Goal: Information Seeking & Learning: Learn about a topic

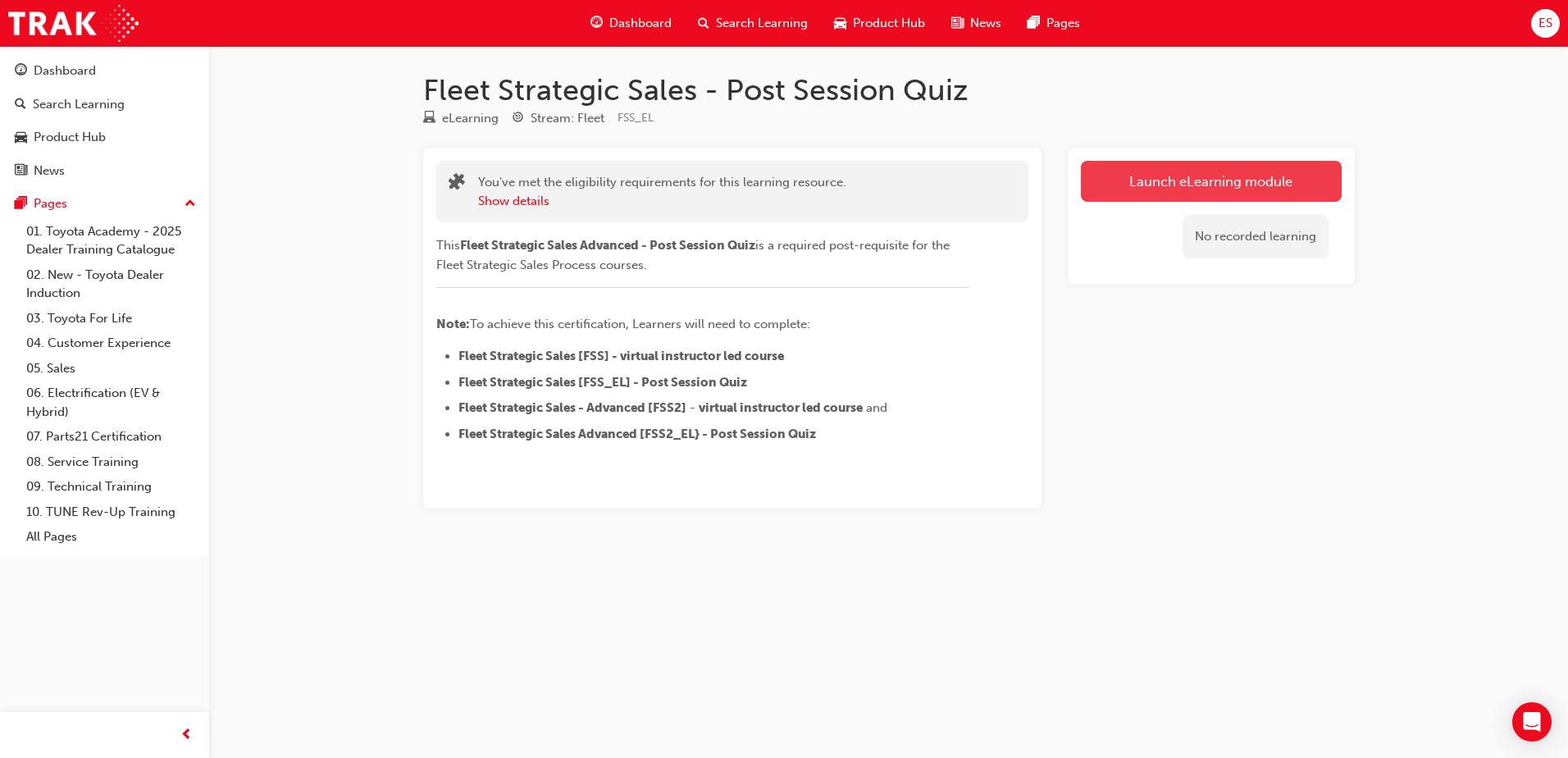
click at [1281, 181] on link "Launch eLearning module" at bounding box center [1211, 181] width 261 height 41
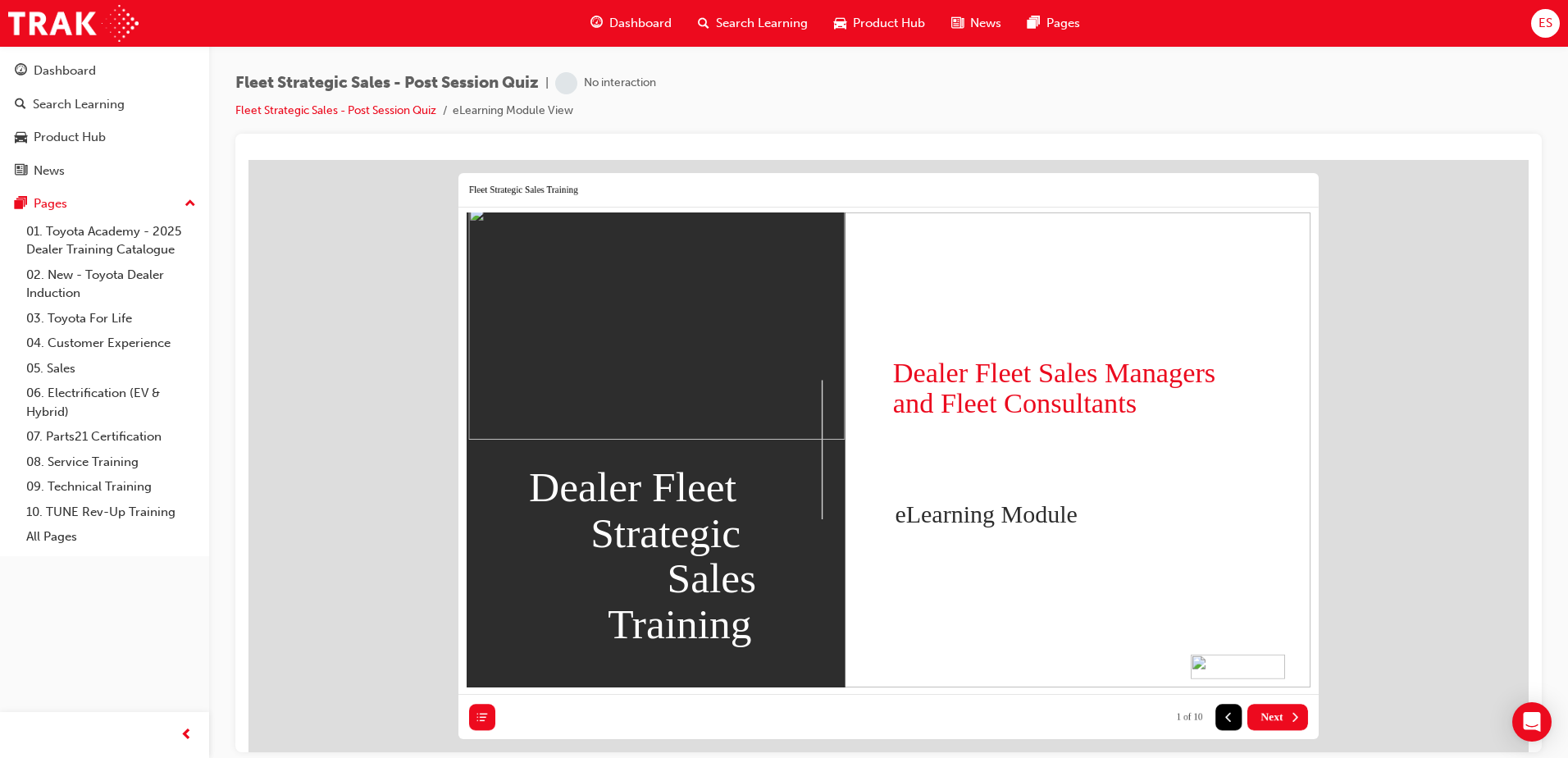
click at [1269, 707] on button "Next" at bounding box center [1277, 716] width 60 height 27
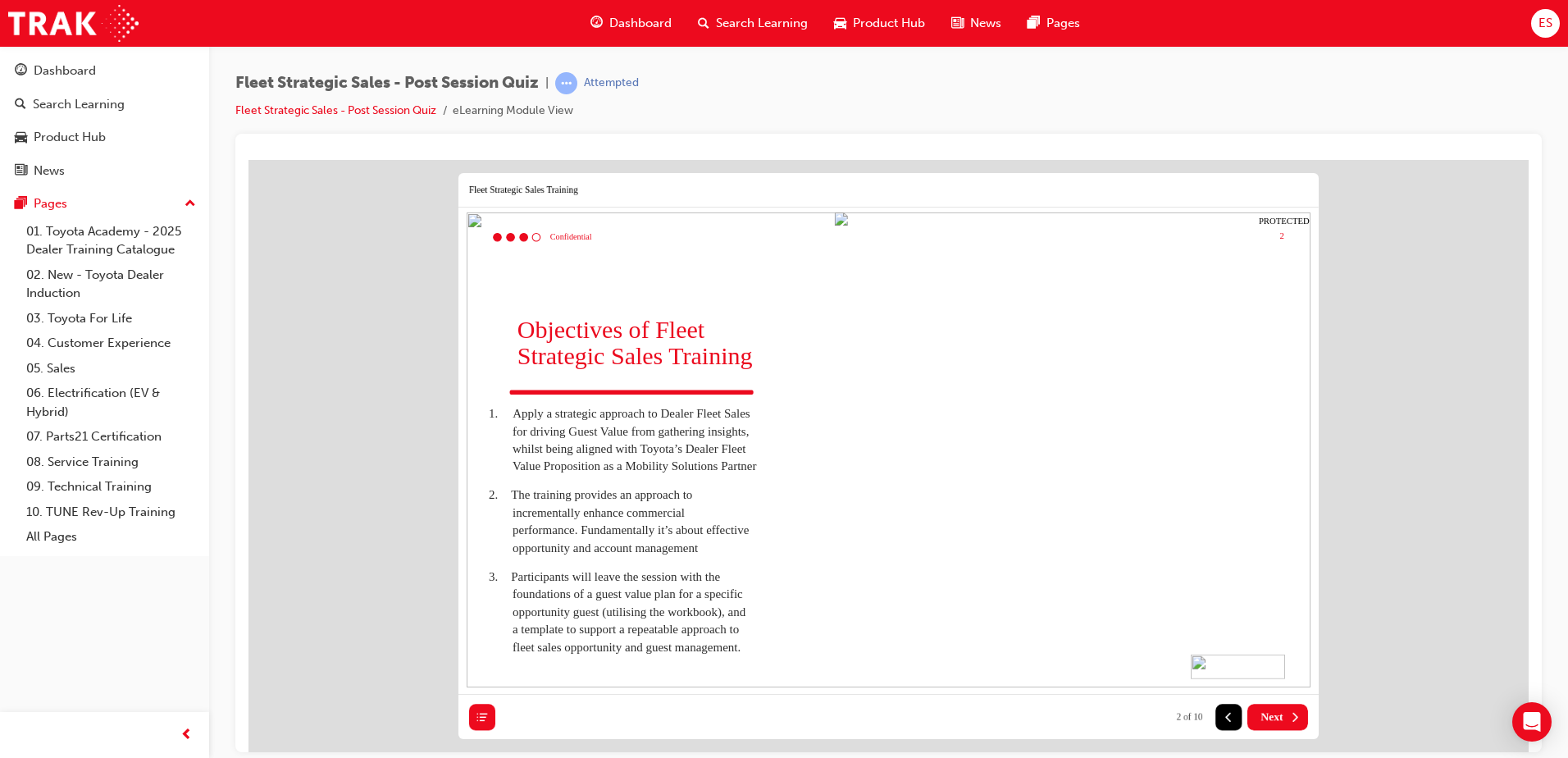
click at [1269, 707] on button "Next" at bounding box center [1277, 716] width 60 height 27
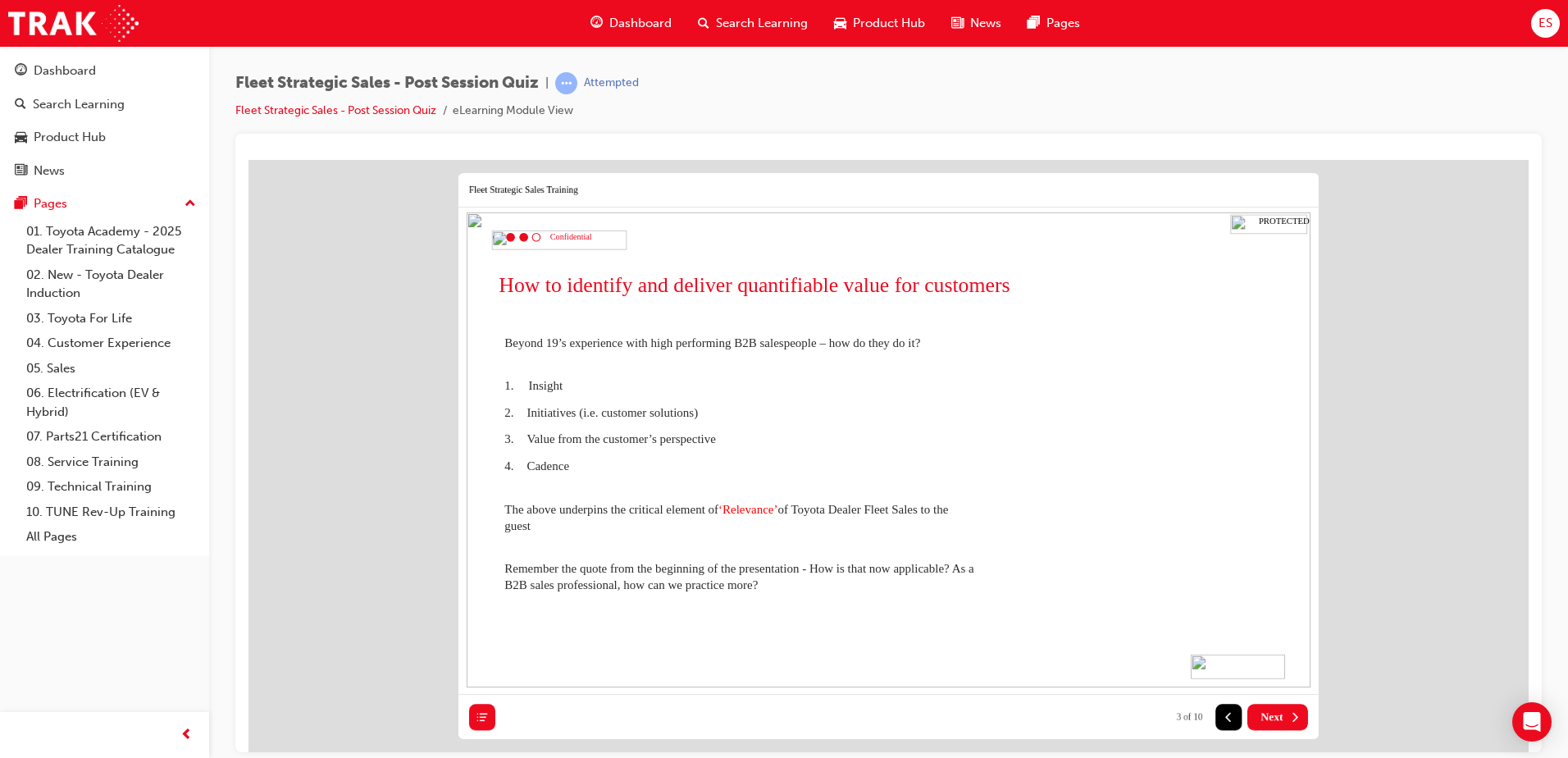
click at [1269, 707] on button "Next" at bounding box center [1277, 716] width 60 height 27
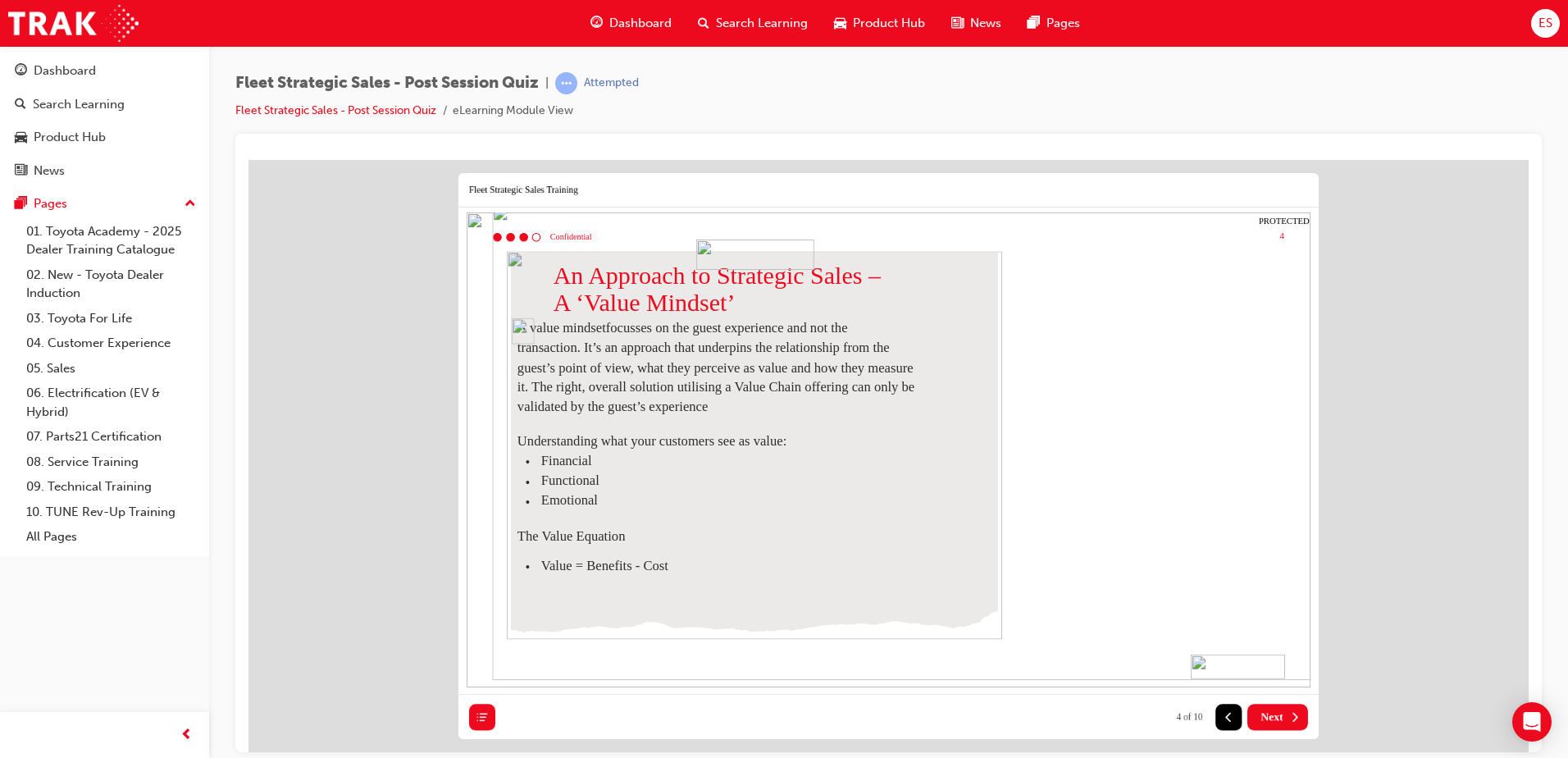
click at [1269, 707] on button "Next" at bounding box center [1277, 716] width 60 height 27
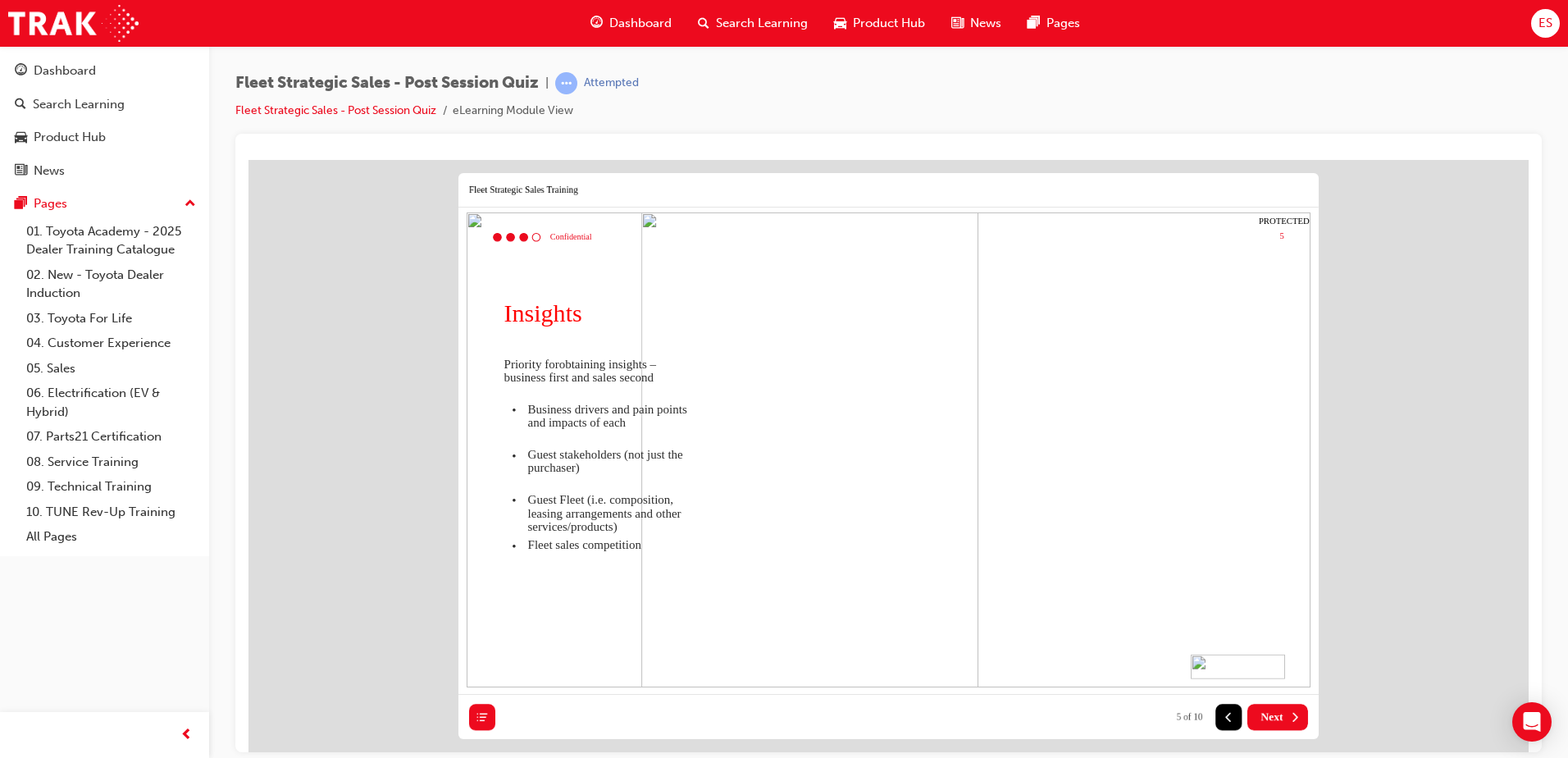
click at [1269, 707] on button "Next" at bounding box center [1277, 716] width 60 height 27
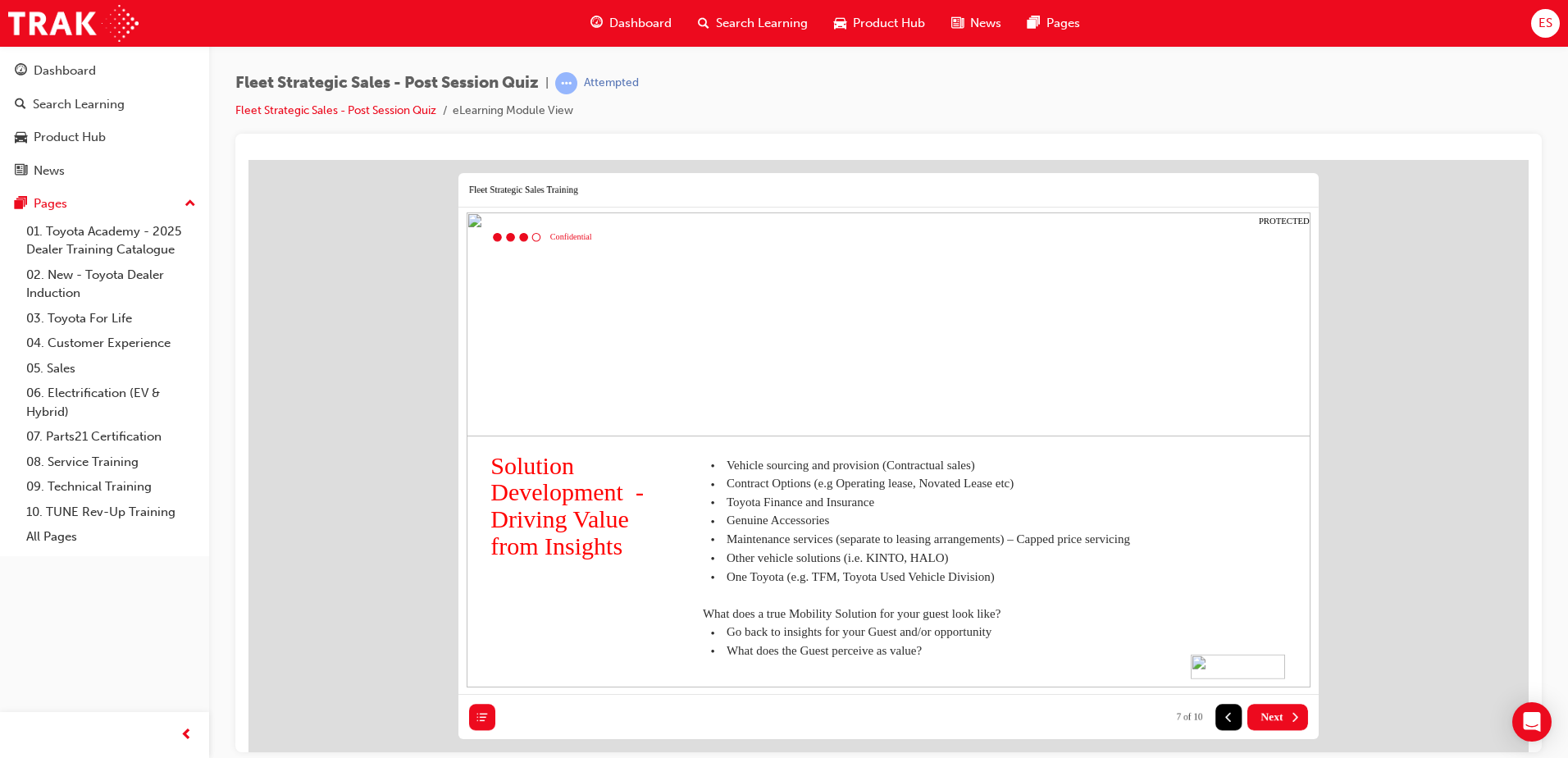
click at [1269, 707] on button "Next" at bounding box center [1277, 716] width 60 height 27
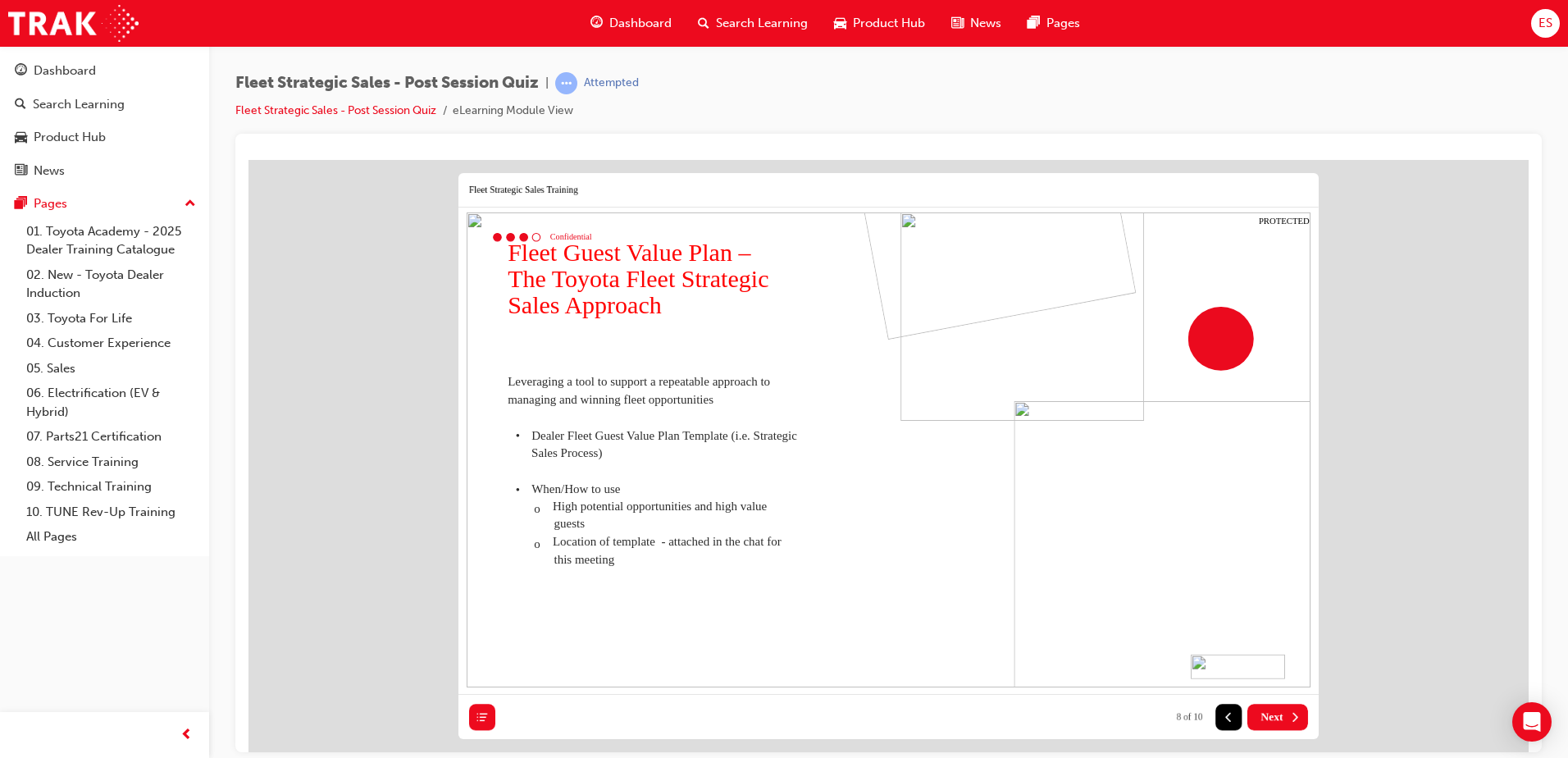
click at [1269, 707] on button "Next" at bounding box center [1277, 716] width 60 height 27
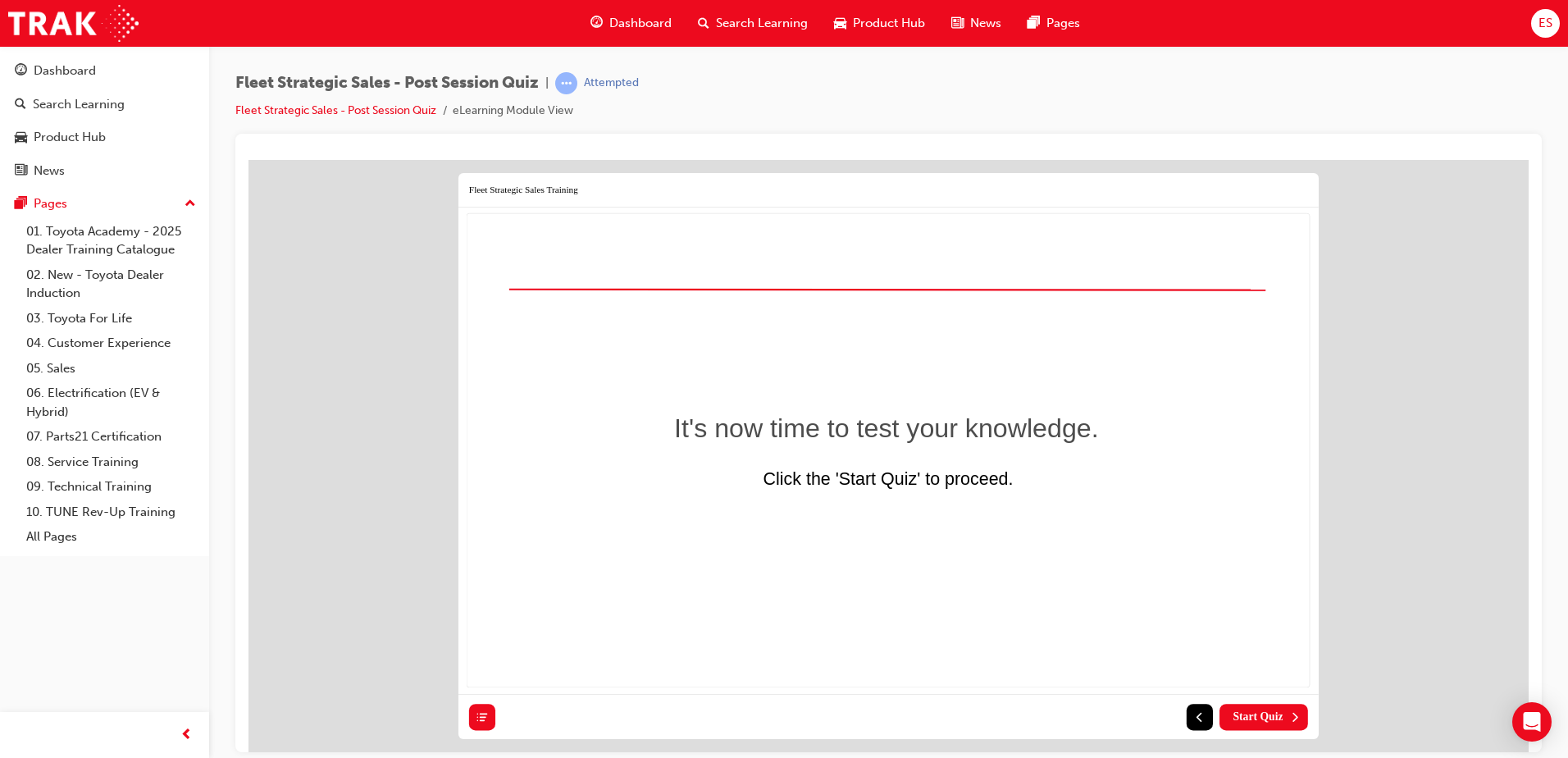
click at [1269, 707] on button "Start Quiz" at bounding box center [1263, 716] width 89 height 27
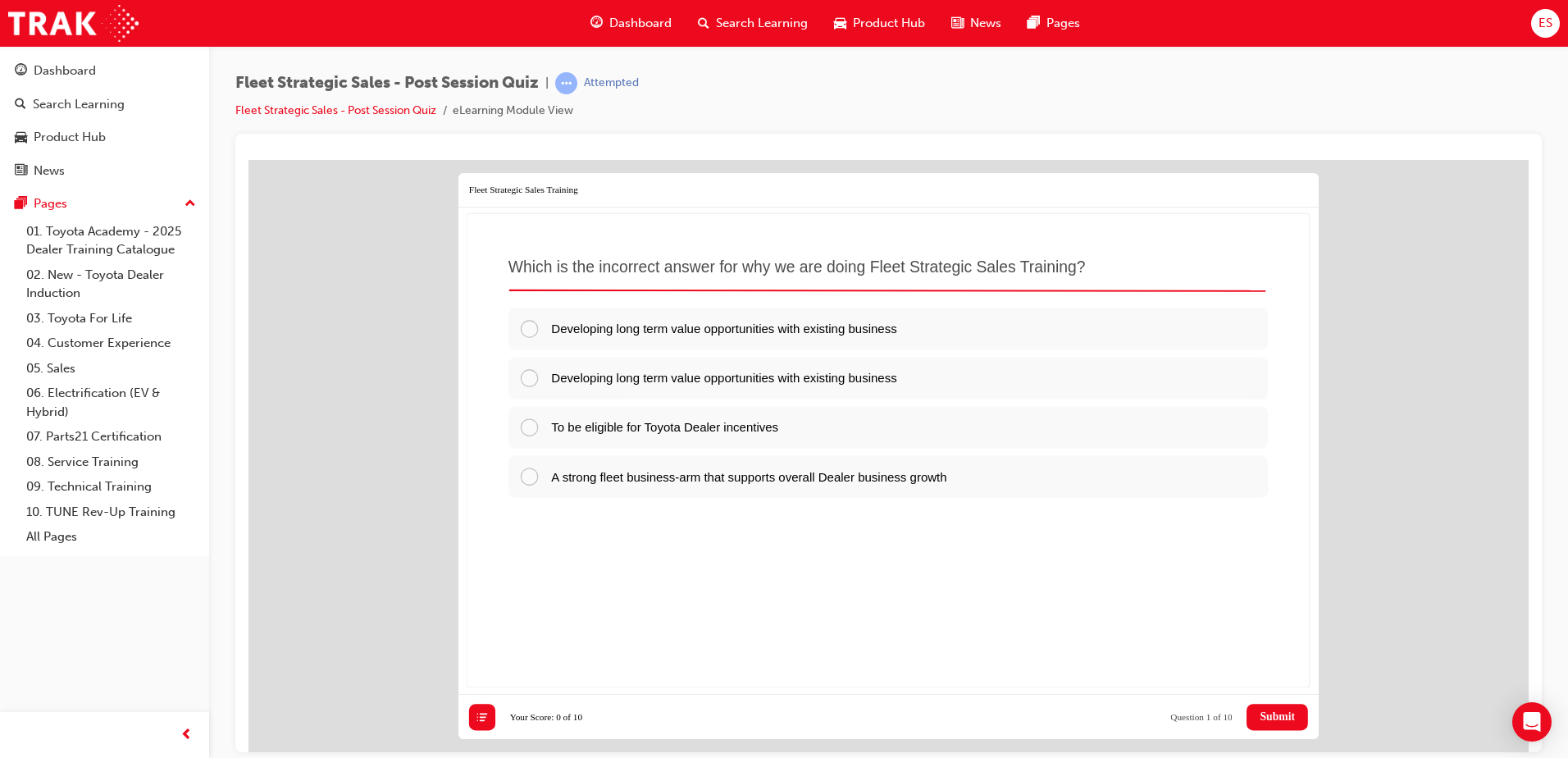
click at [1269, 707] on button "Submit" at bounding box center [1277, 716] width 61 height 27
click at [745, 441] on div "To be eligible for Toyota Dealer incentives" at bounding box center [888, 426] width 760 height 41
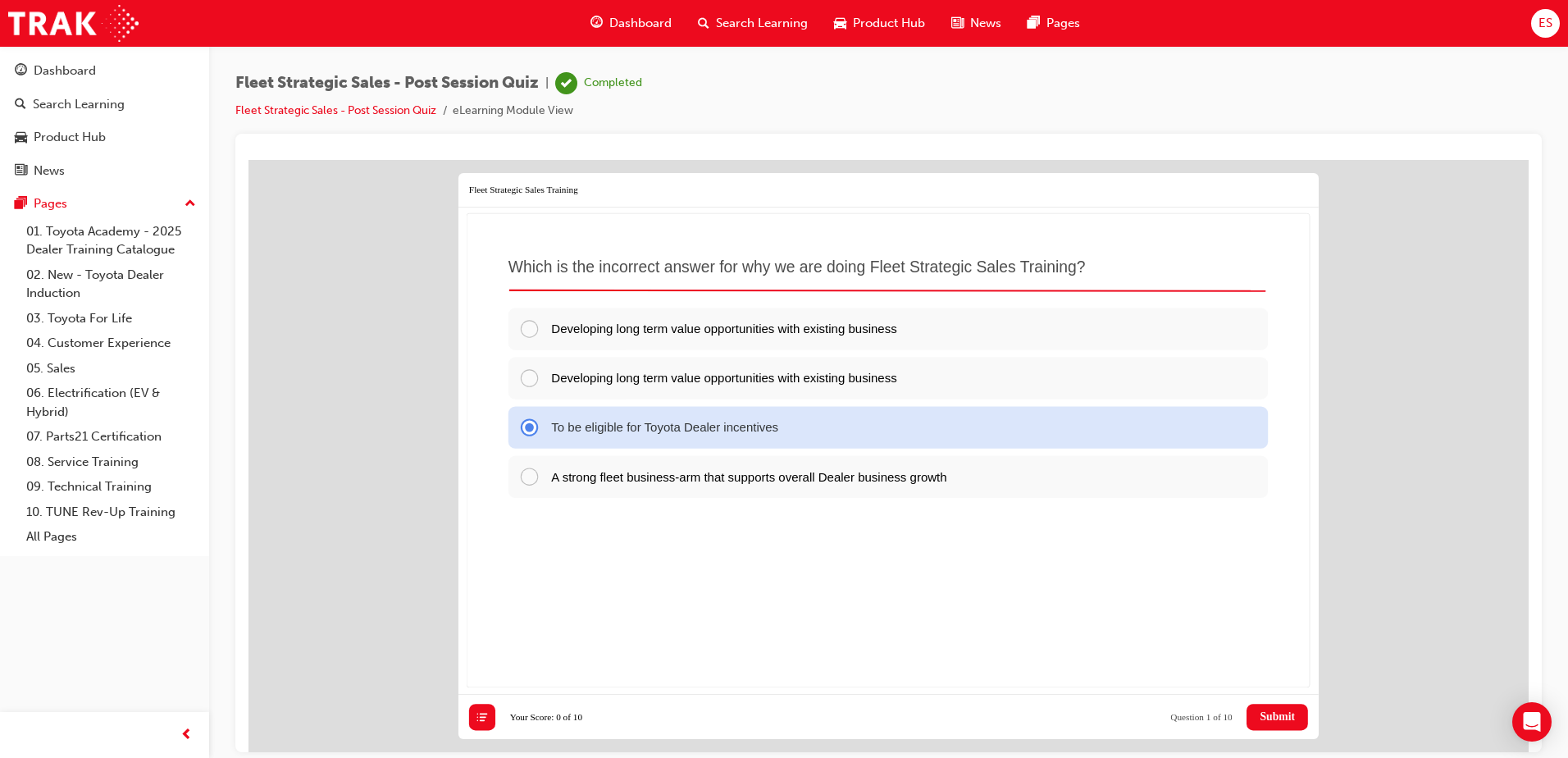
click at [1299, 708] on button "Submit" at bounding box center [1277, 716] width 61 height 27
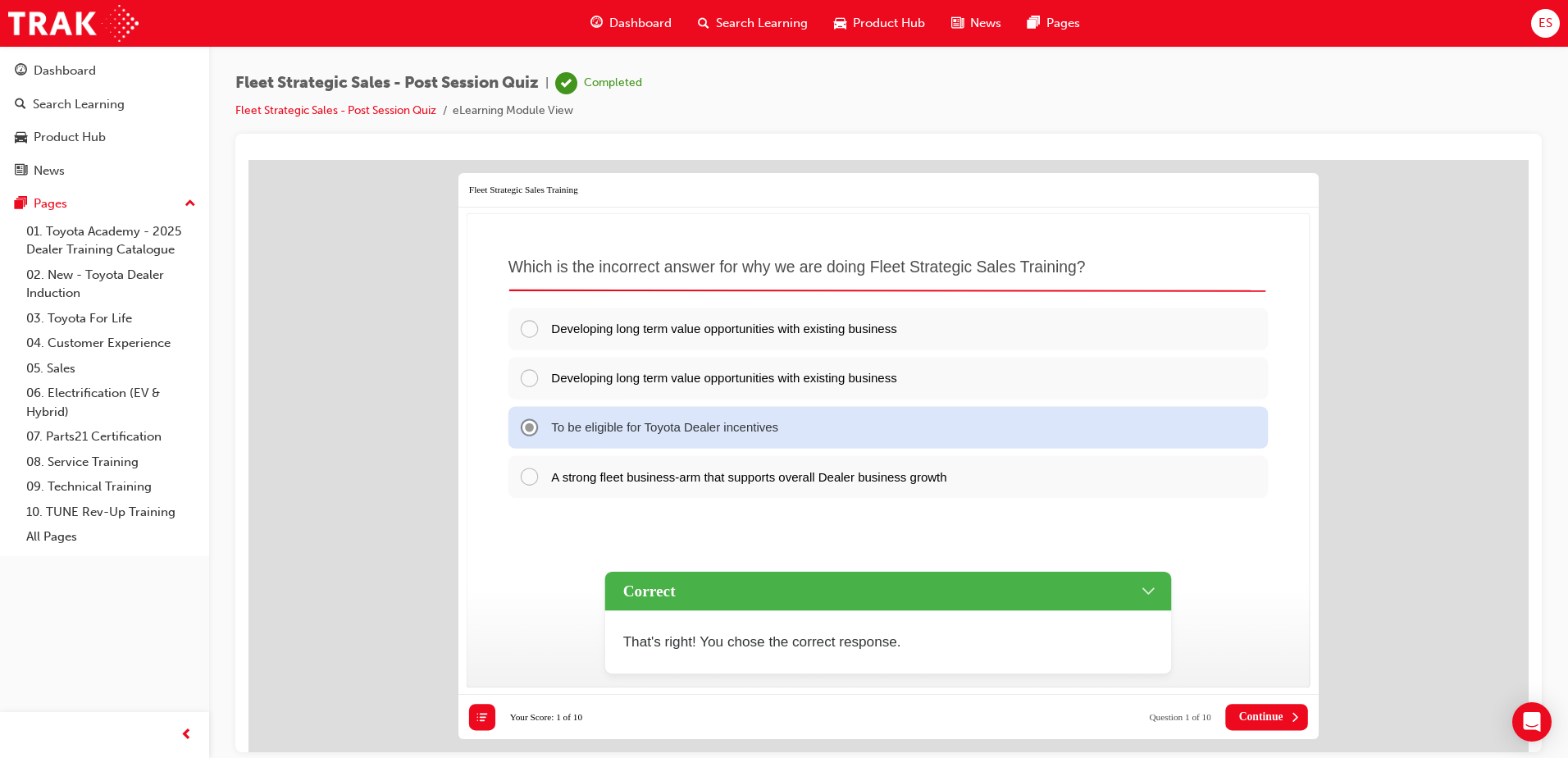
click at [1302, 708] on button "Continue" at bounding box center [1267, 716] width 83 height 27
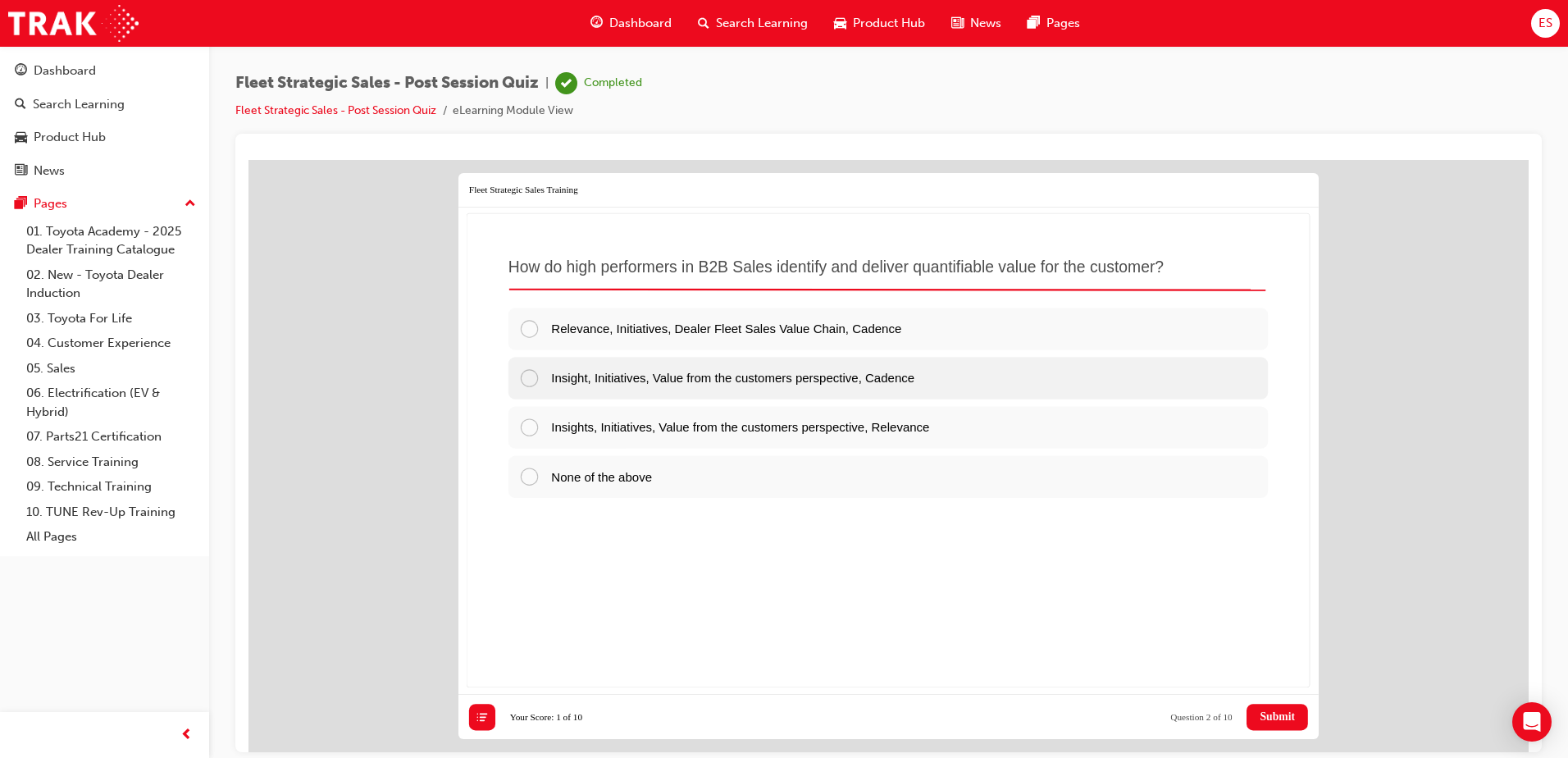
click at [794, 379] on span "Insight, Initiatives, Value from the customers perspective, Cadence" at bounding box center [732, 377] width 364 height 14
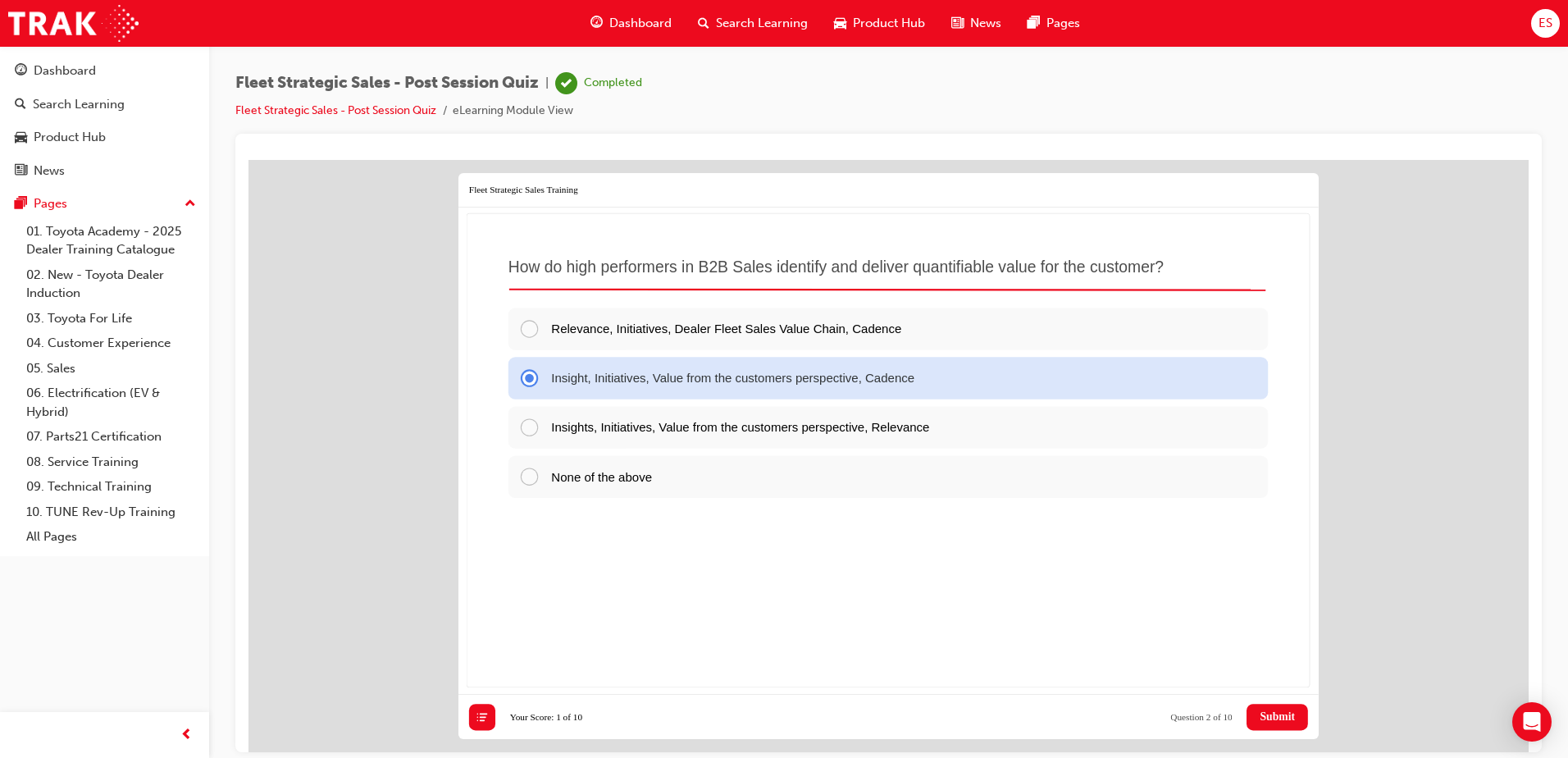
click at [1260, 712] on span "Submit" at bounding box center [1277, 716] width 36 height 13
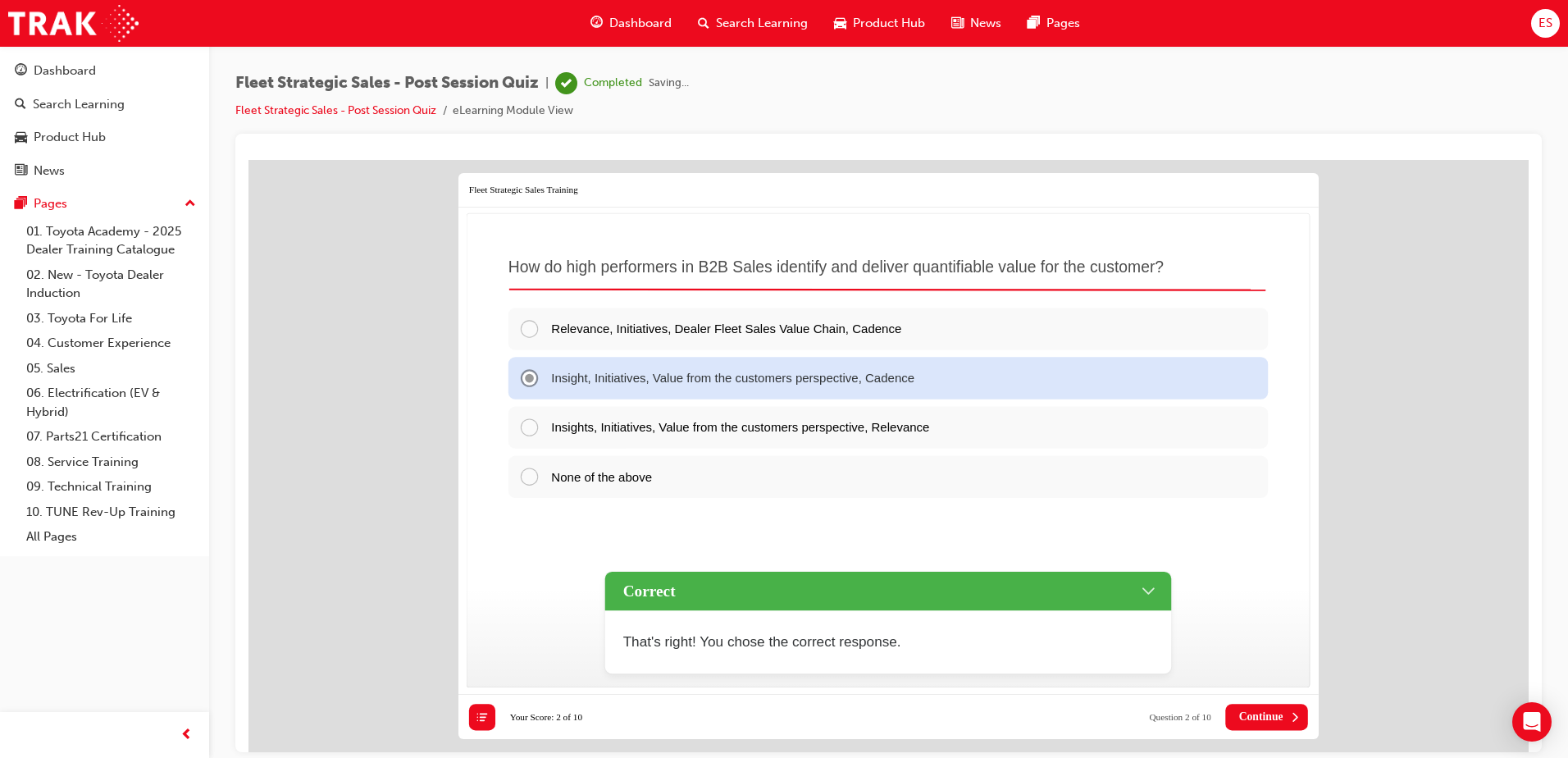
click at [1256, 712] on span "Continue" at bounding box center [1261, 716] width 44 height 13
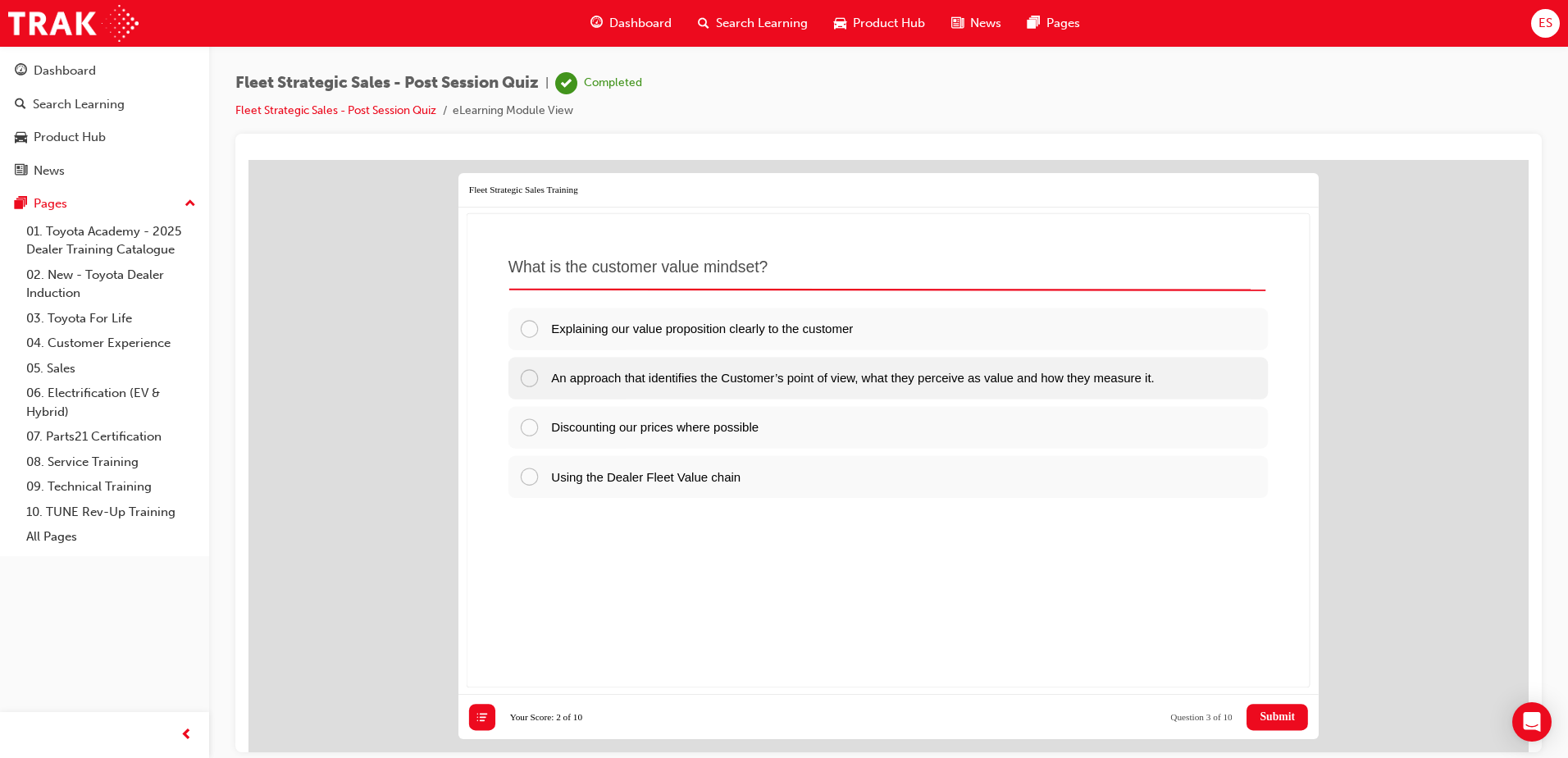
drag, startPoint x: 795, startPoint y: 376, endPoint x: 997, endPoint y: 445, distance: 213.5
click at [803, 379] on span "An approach that identifies the Customer’s point of view, what they perceive as…" at bounding box center [852, 377] width 603 height 14
click at [840, 392] on div "An approach that identifies the Customer’s point of view, what they perceive as…" at bounding box center [888, 377] width 760 height 41
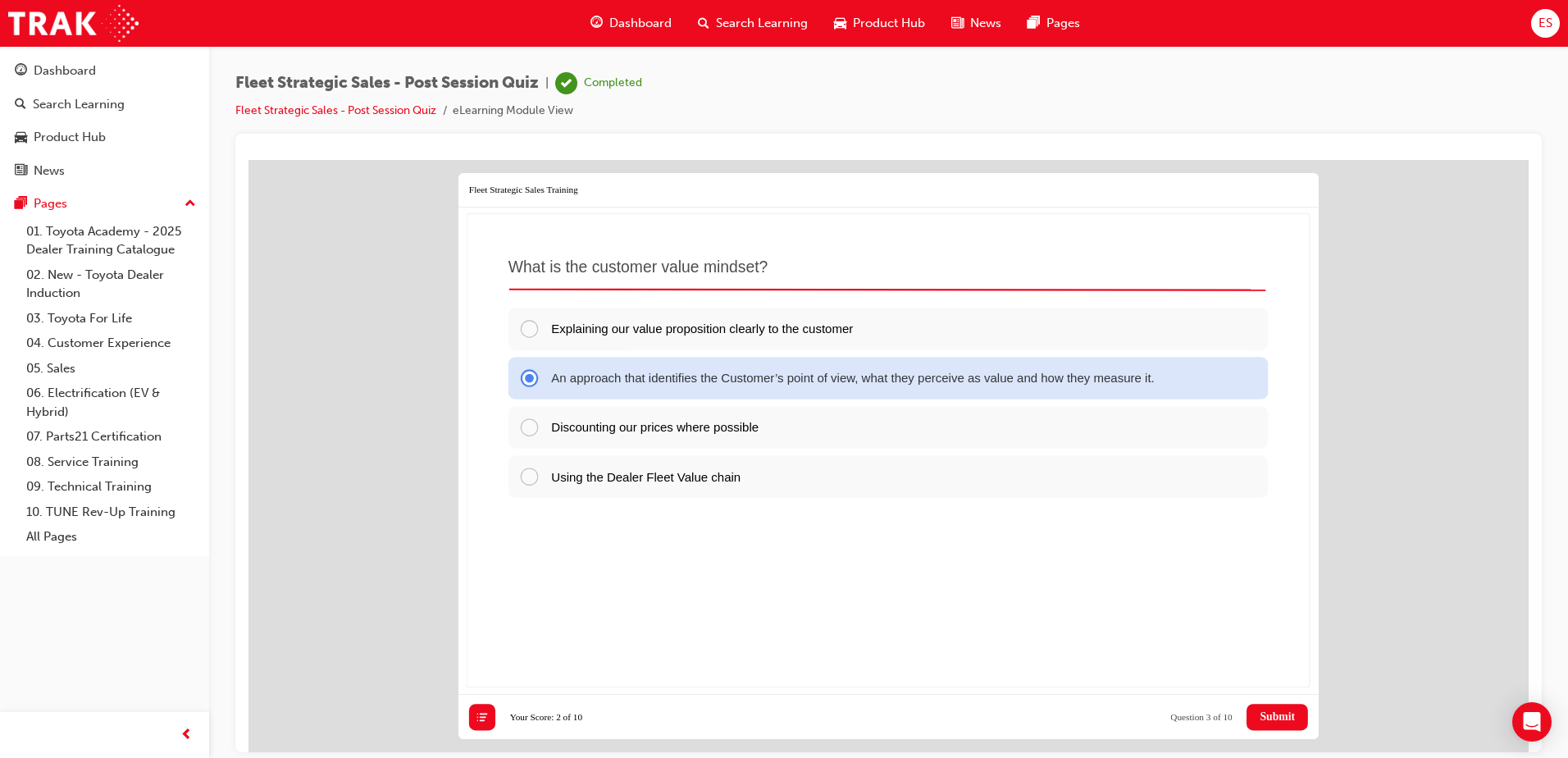
click at [1276, 715] on span "Submit" at bounding box center [1277, 716] width 36 height 13
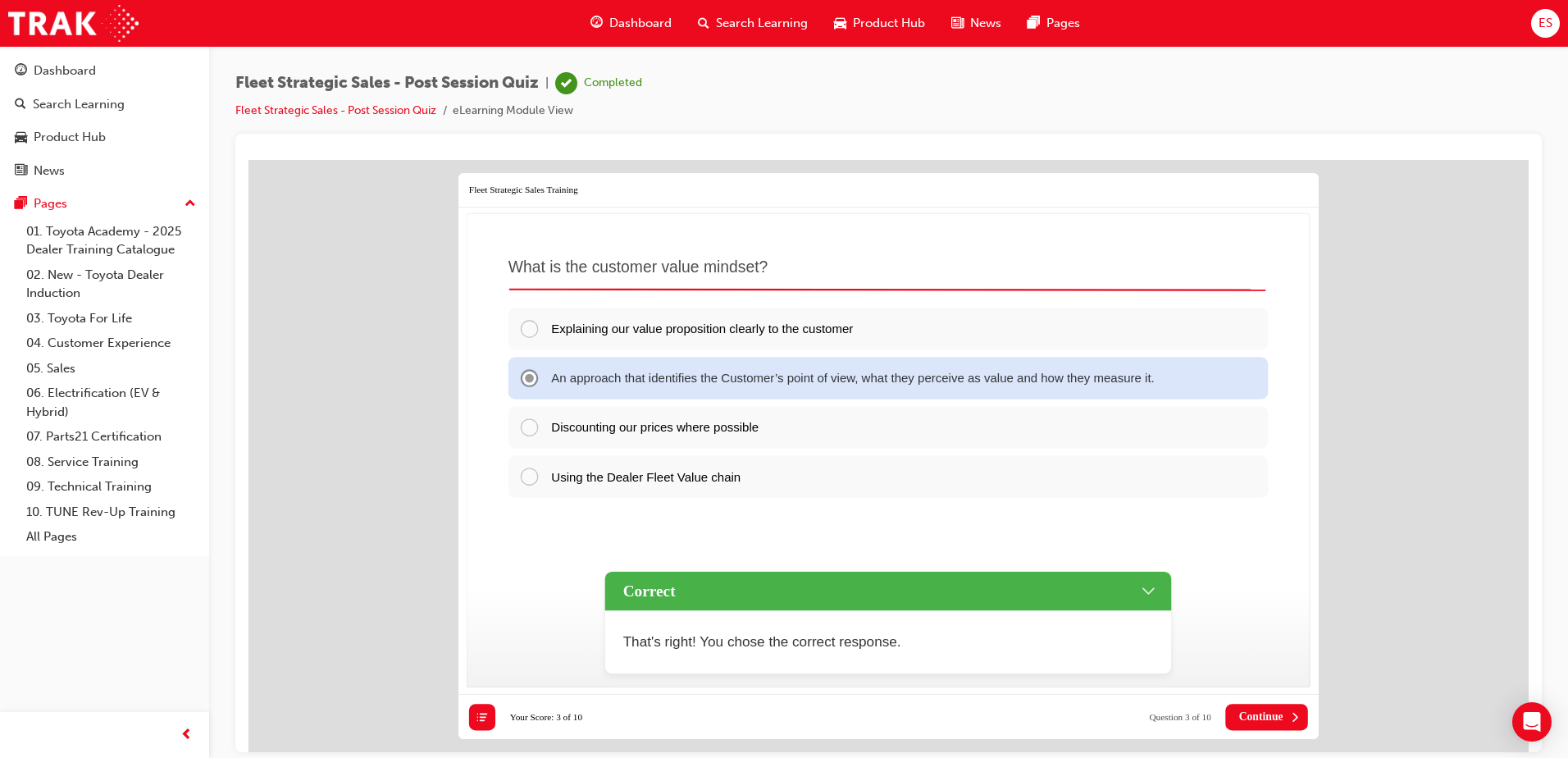
click at [1281, 716] on span "Continue" at bounding box center [1261, 716] width 44 height 13
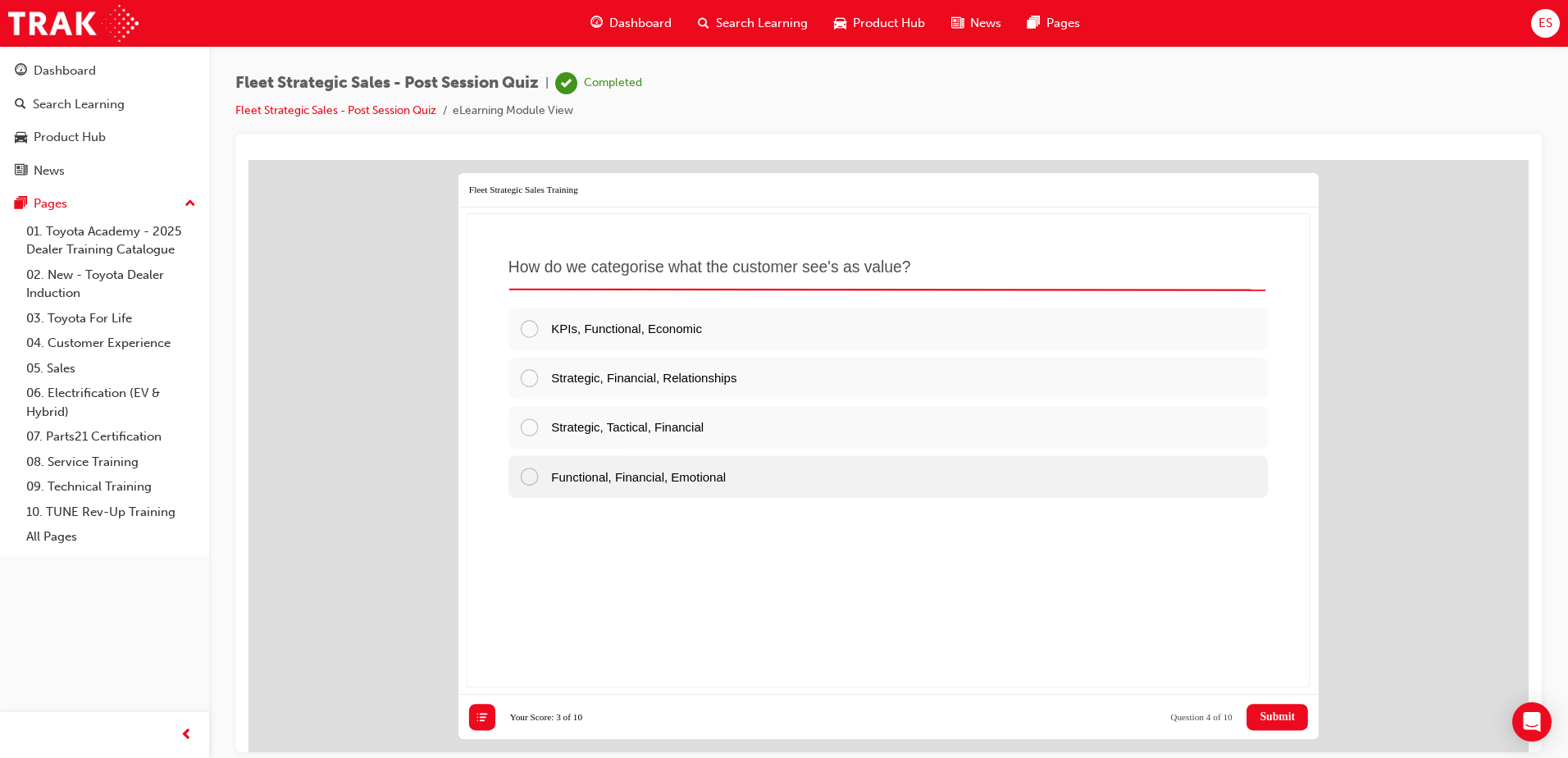
click at [760, 486] on div "Functional, Financial, Emotional" at bounding box center [888, 476] width 760 height 41
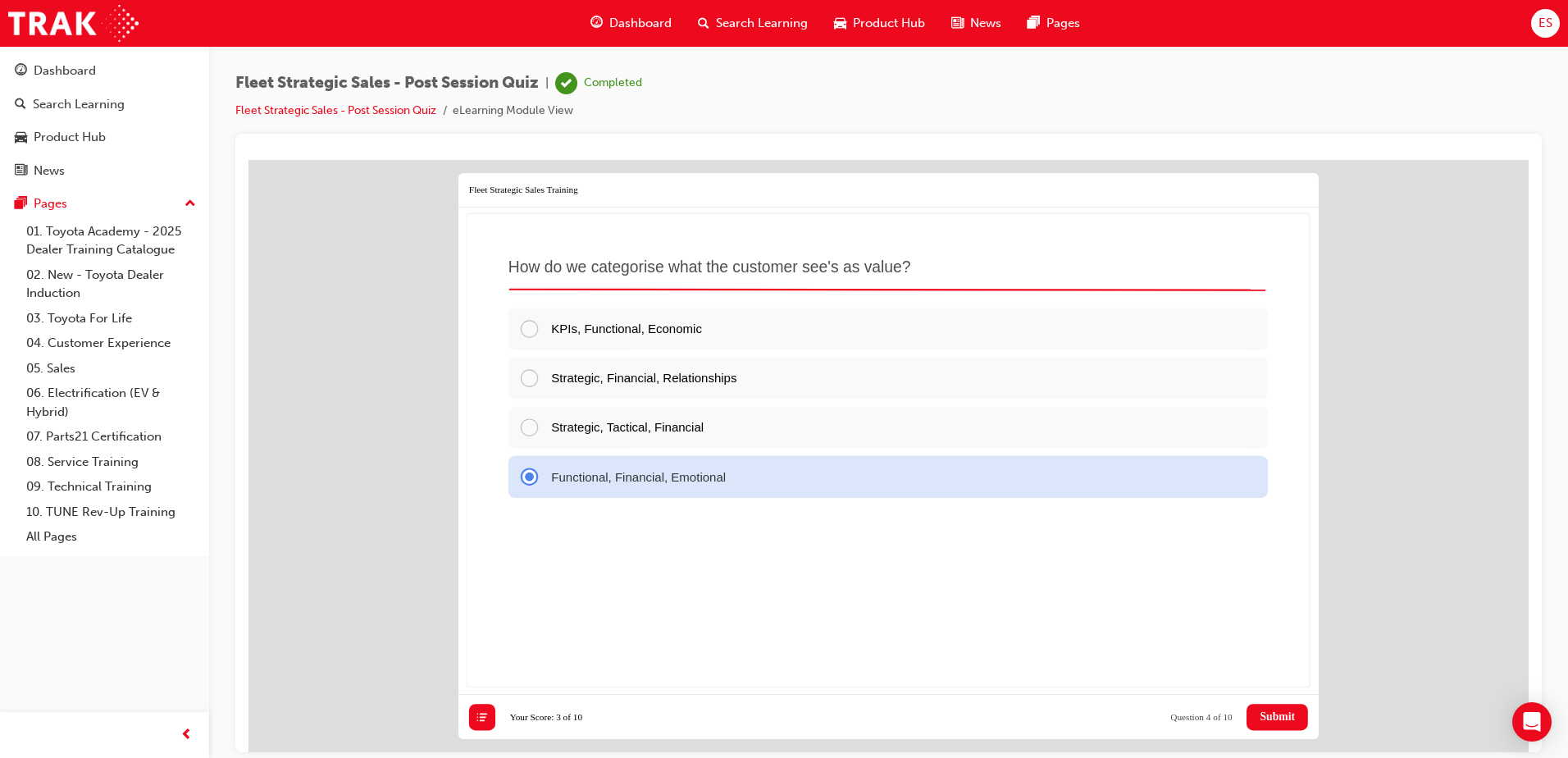
click at [1278, 721] on span "Submit" at bounding box center [1277, 716] width 36 height 13
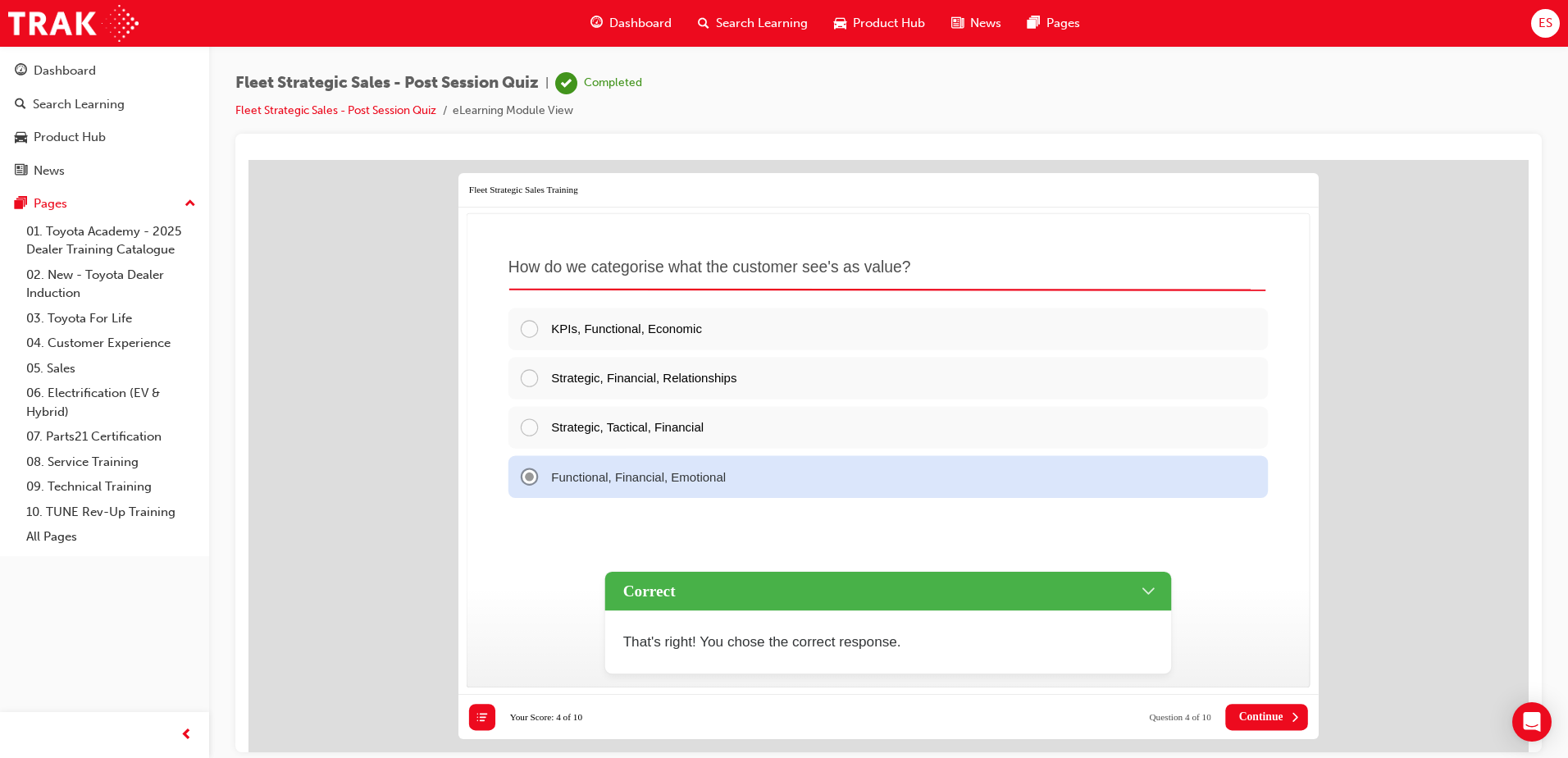
click at [1278, 721] on span "Continue" at bounding box center [1261, 716] width 44 height 13
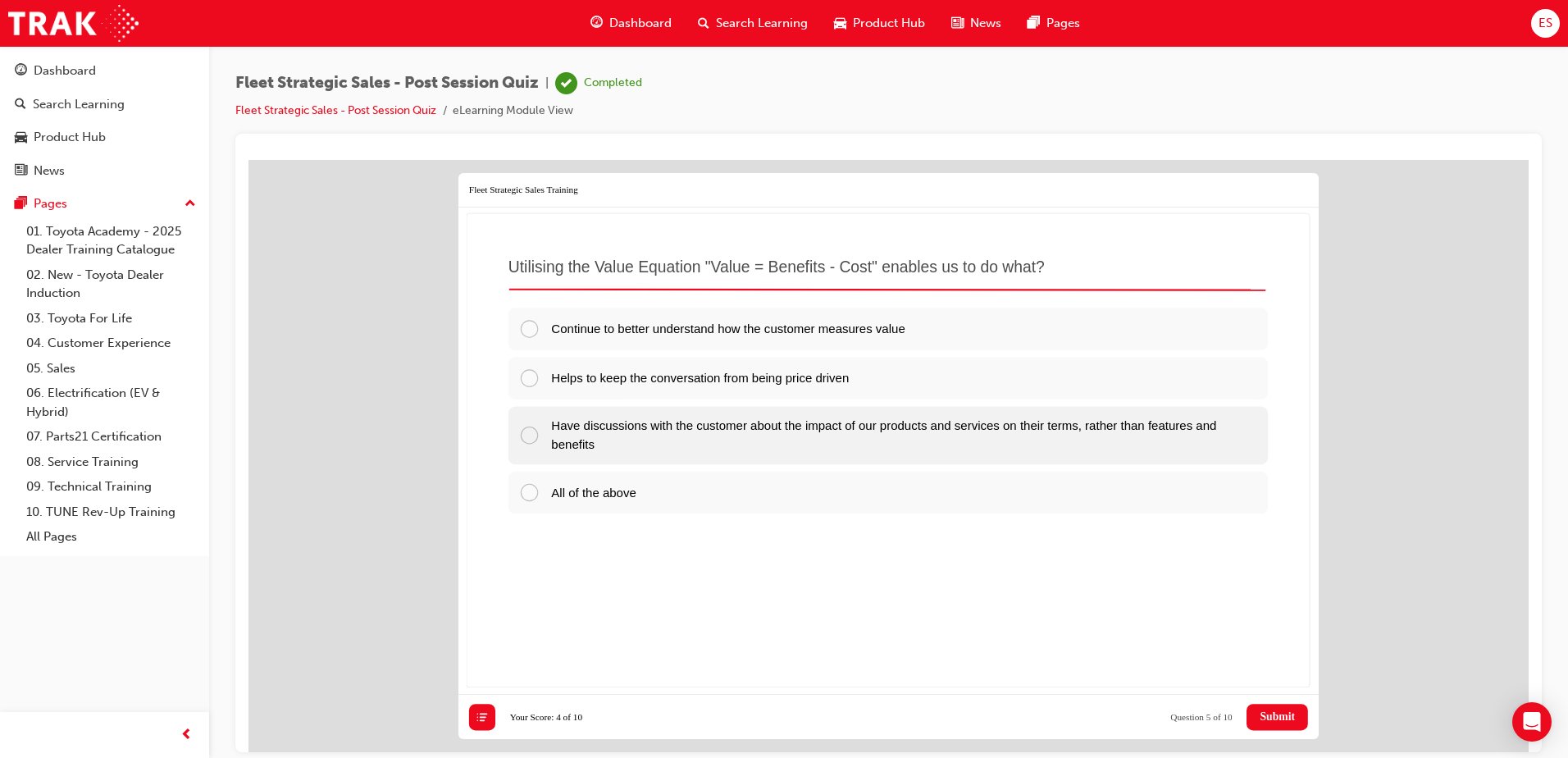
click at [752, 433] on span "Have discussions with the customer about the impact of our products and service…" at bounding box center [883, 434] width 665 height 33
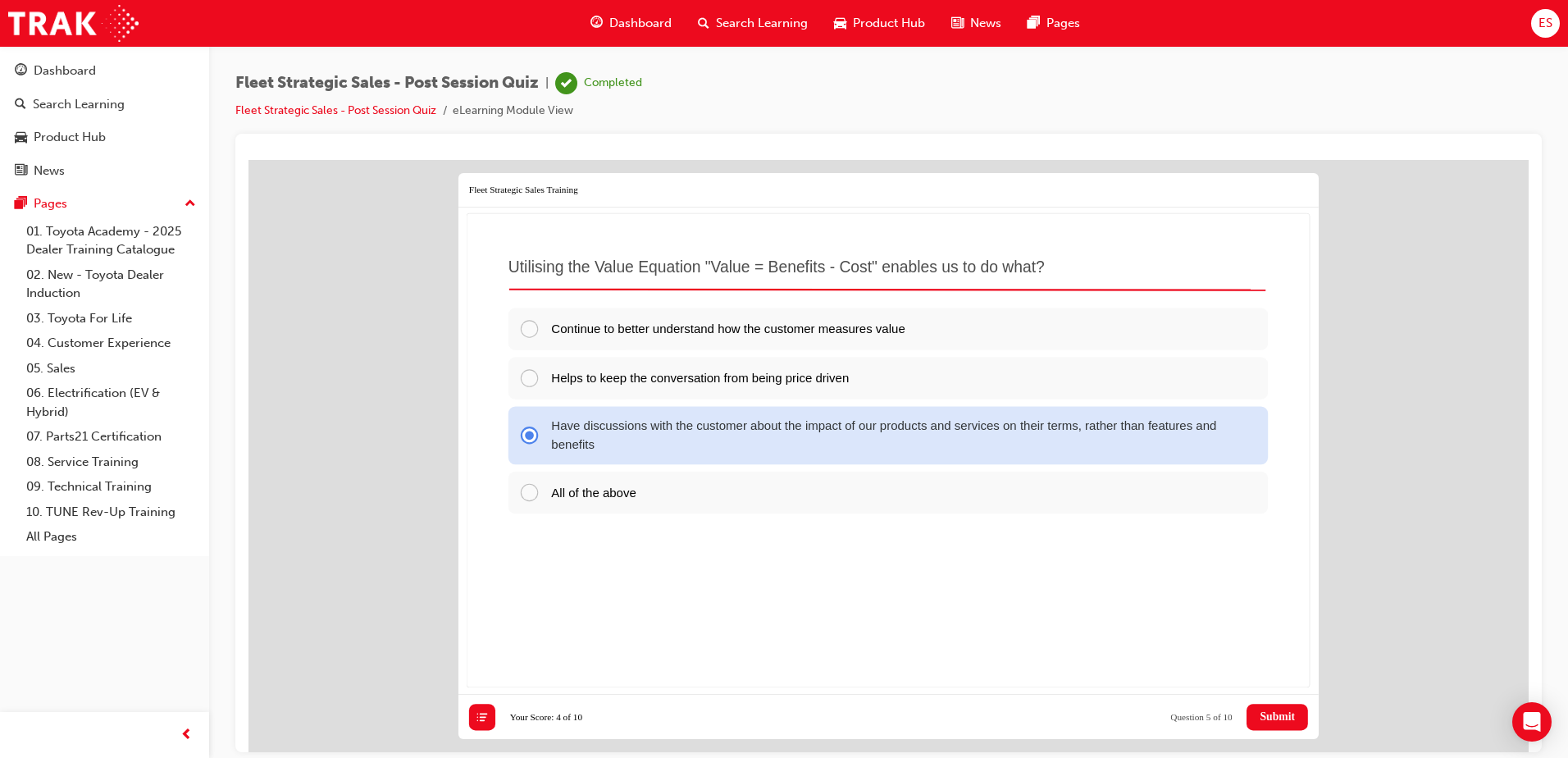
click at [1277, 722] on button "Submit" at bounding box center [1277, 716] width 61 height 27
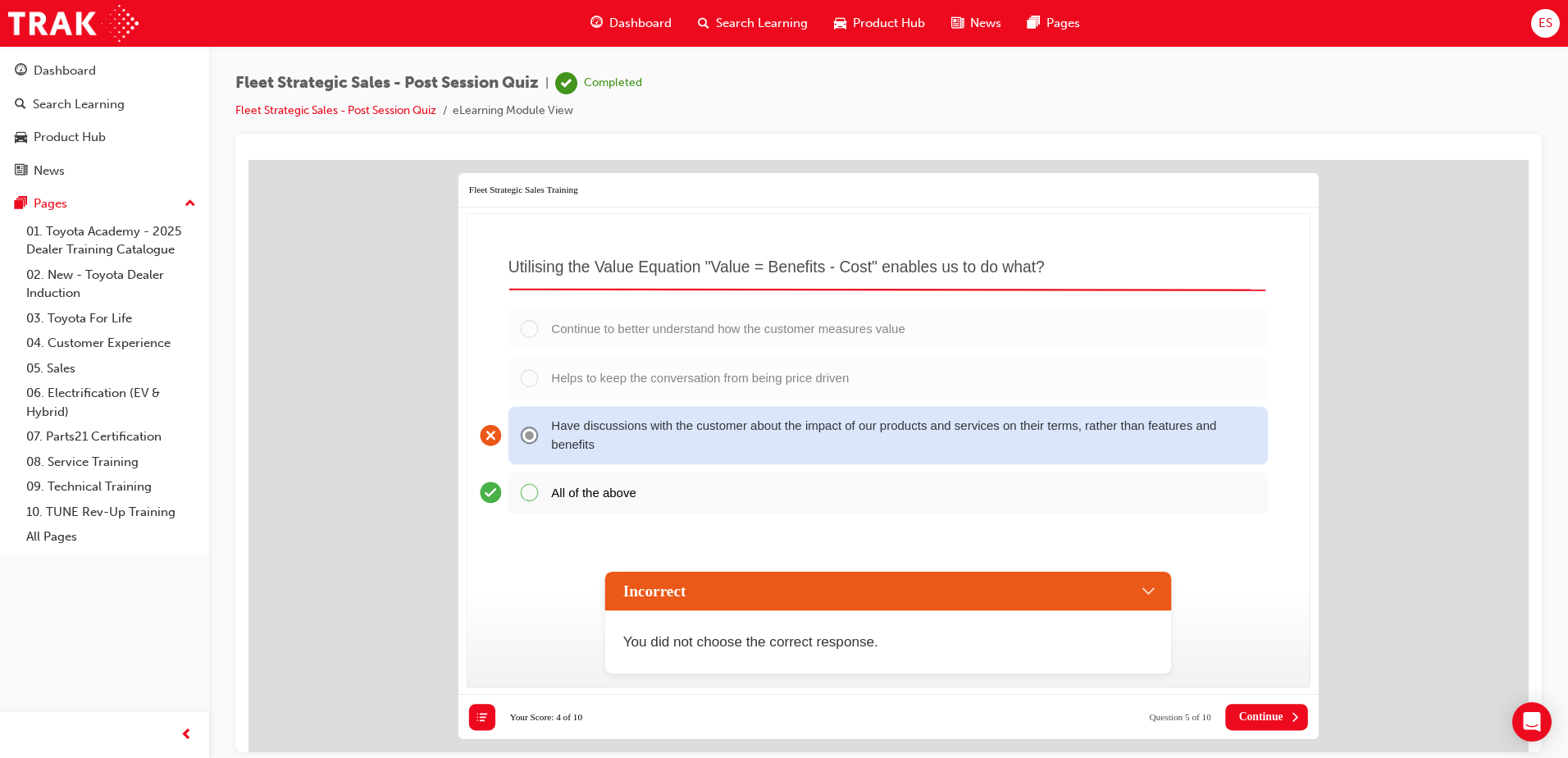
click at [1279, 724] on button "Continue" at bounding box center [1267, 716] width 83 height 27
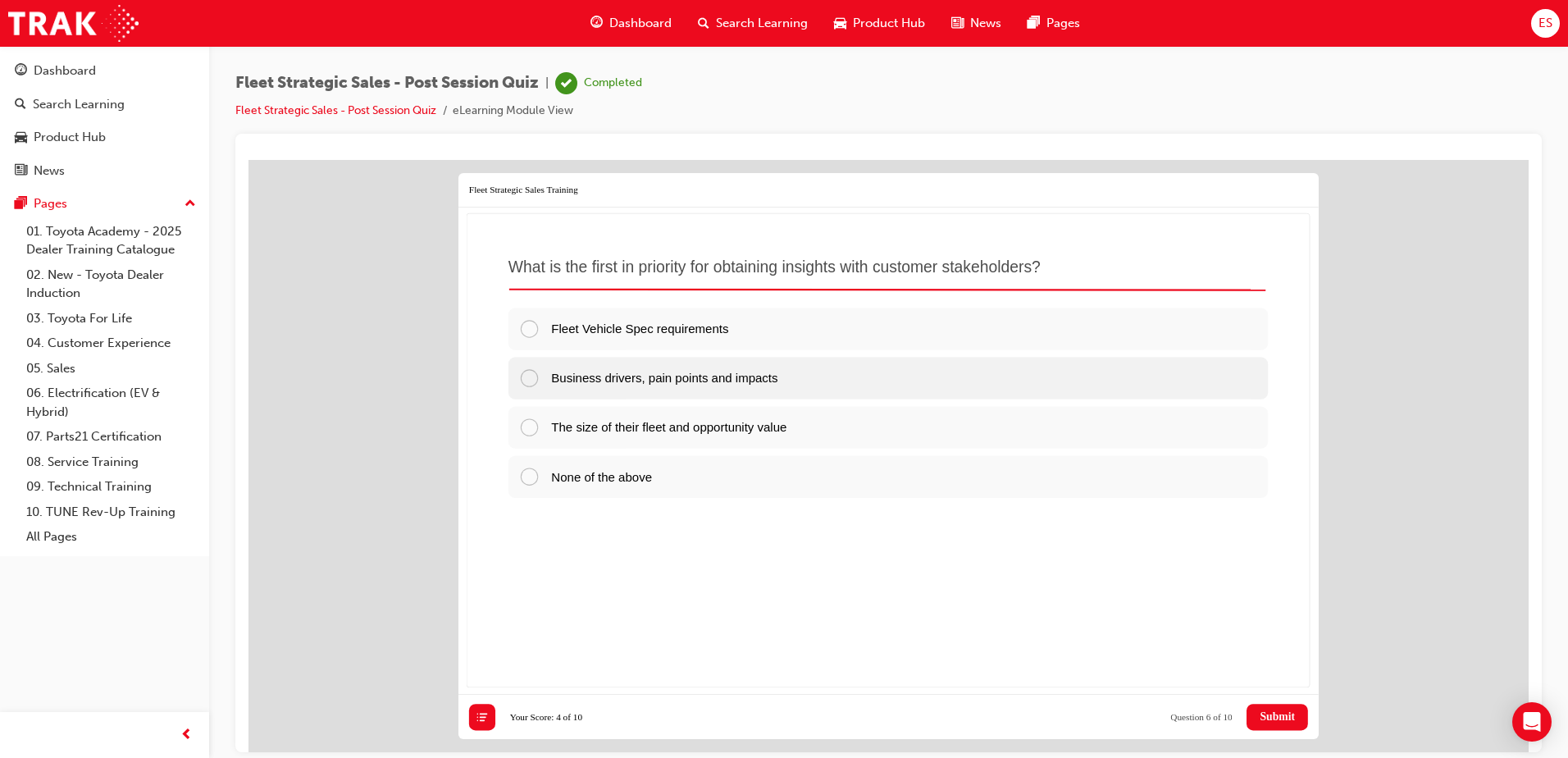
click at [836, 381] on div "Business drivers, pain points and impacts" at bounding box center [888, 377] width 760 height 41
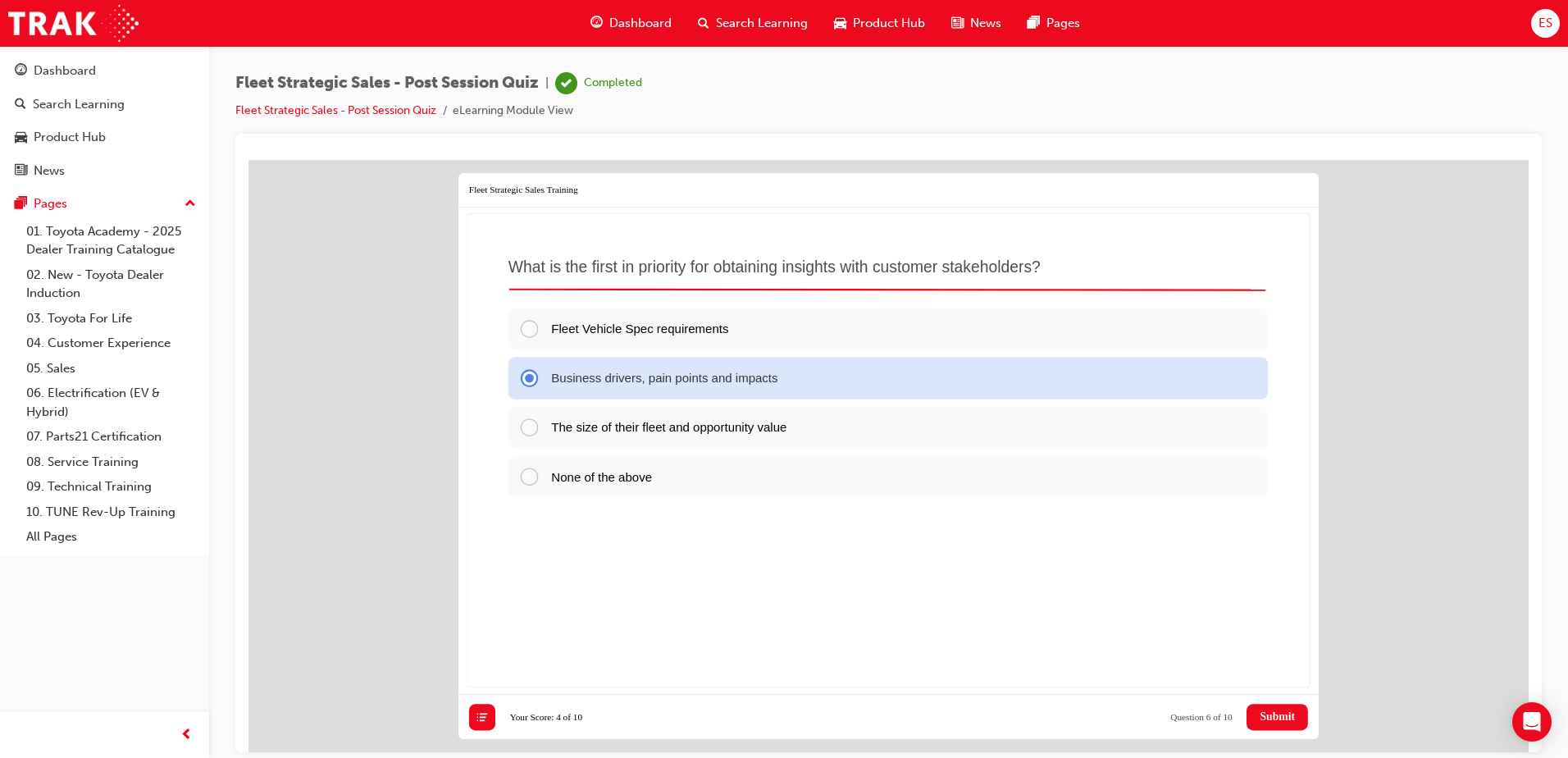
click at [1276, 712] on span "Submit" at bounding box center [1277, 716] width 36 height 13
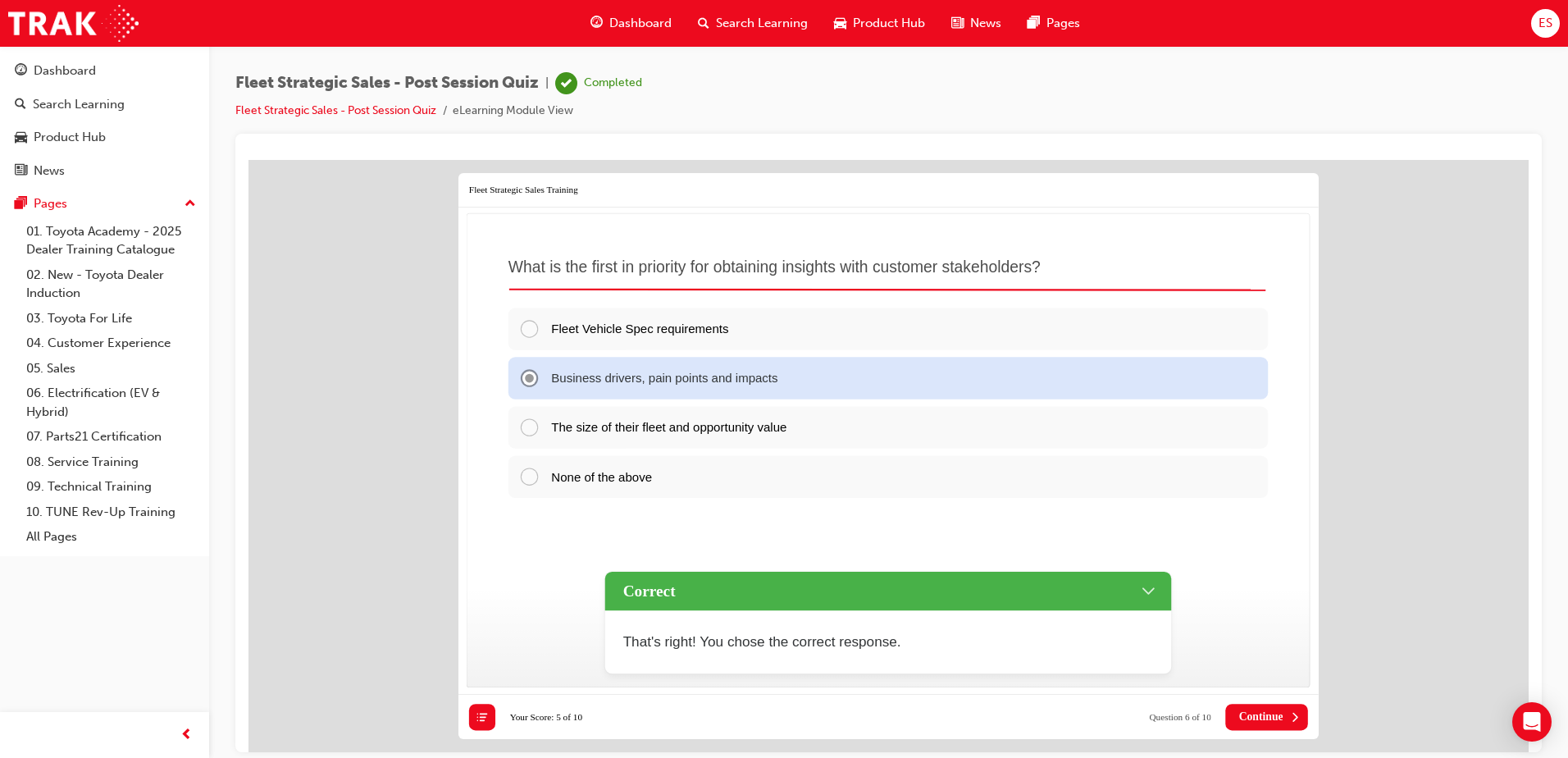
click at [1265, 707] on button "Continue" at bounding box center [1267, 716] width 83 height 27
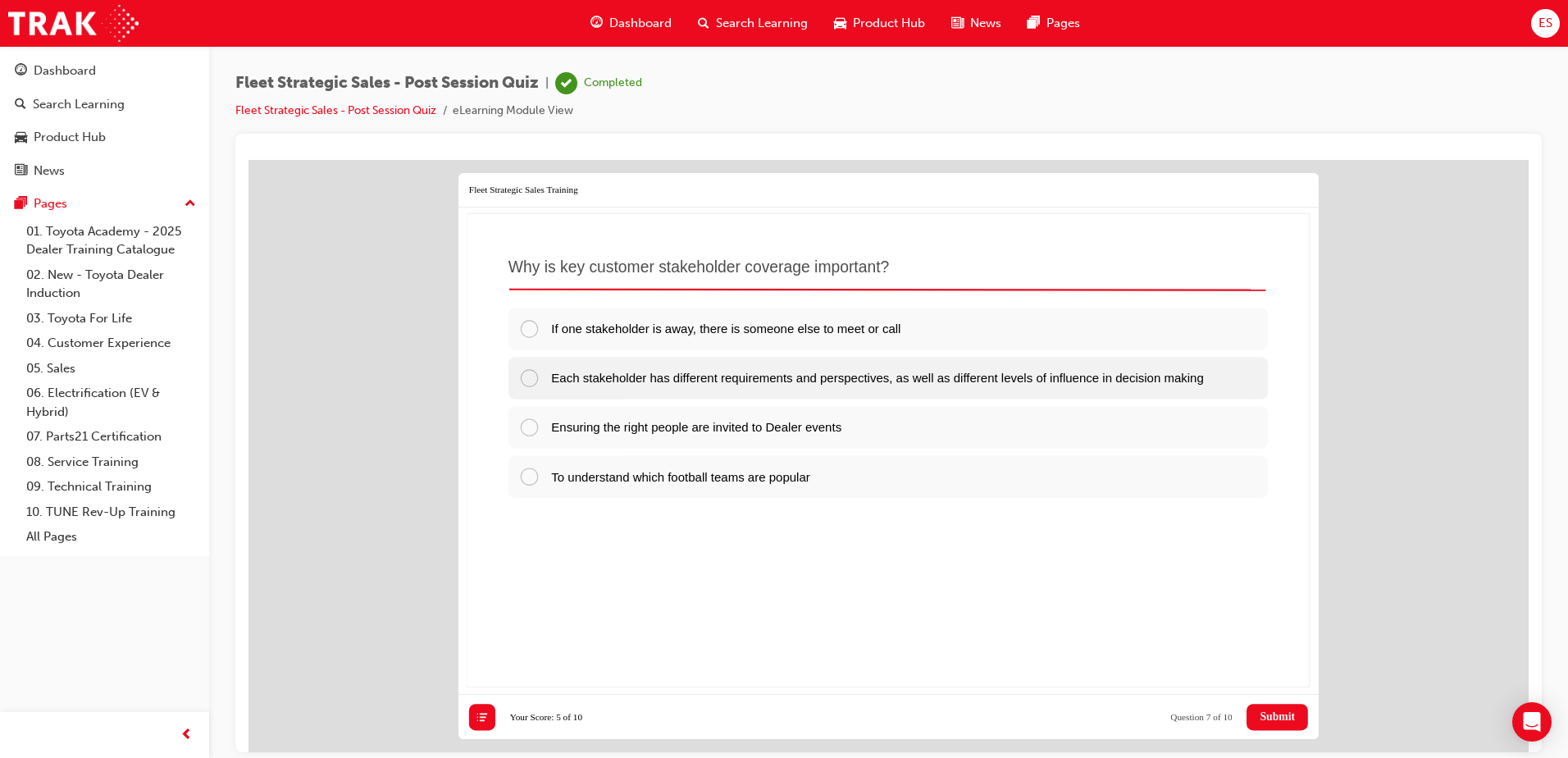
click at [795, 379] on span "Each stakeholder has different requirements and perspectives, as well as differ…" at bounding box center [876, 377] width 652 height 14
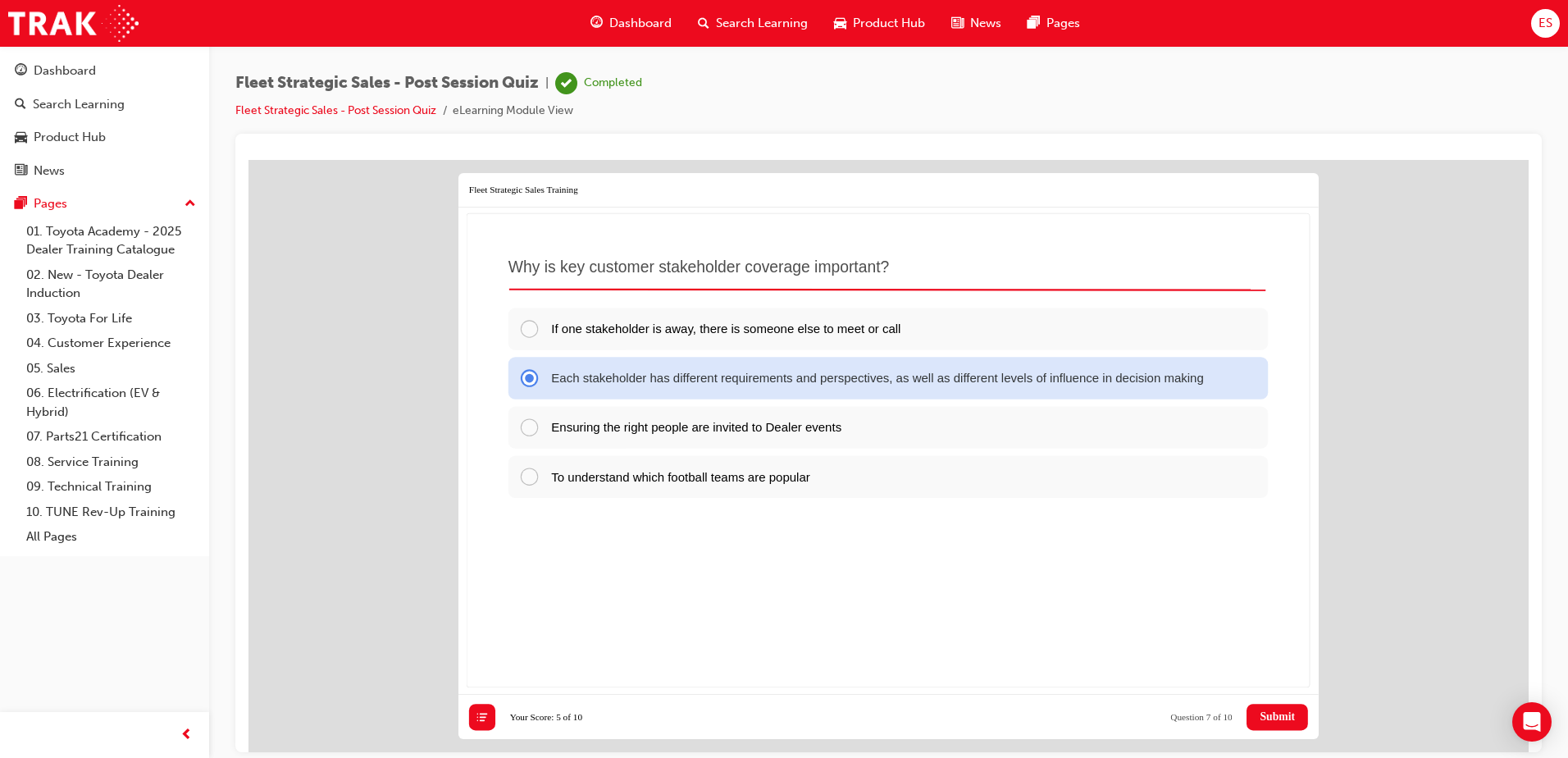
click at [1293, 722] on span "Submit" at bounding box center [1277, 716] width 36 height 13
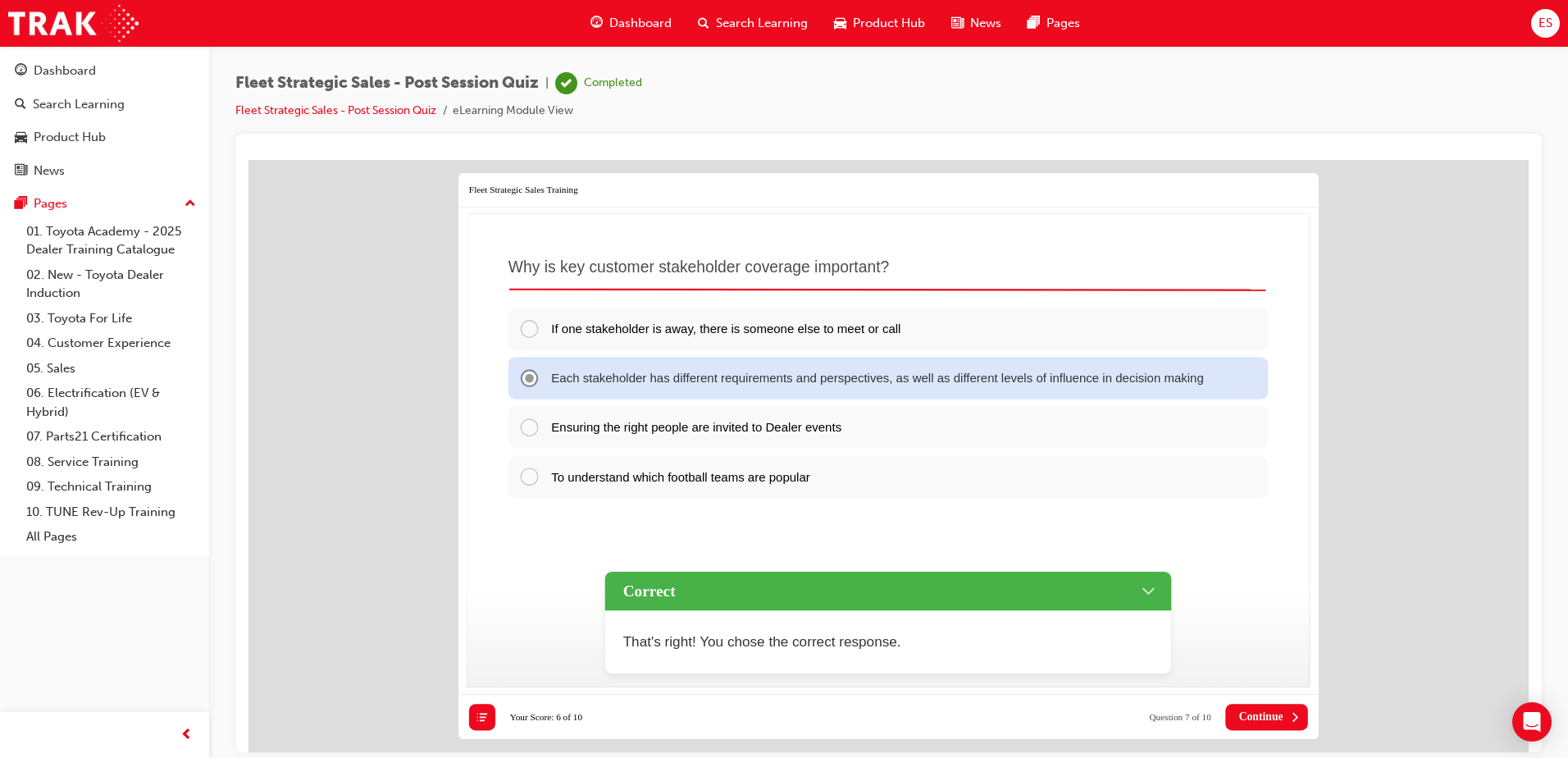
click at [1293, 722] on icon at bounding box center [1295, 716] width 13 height 13
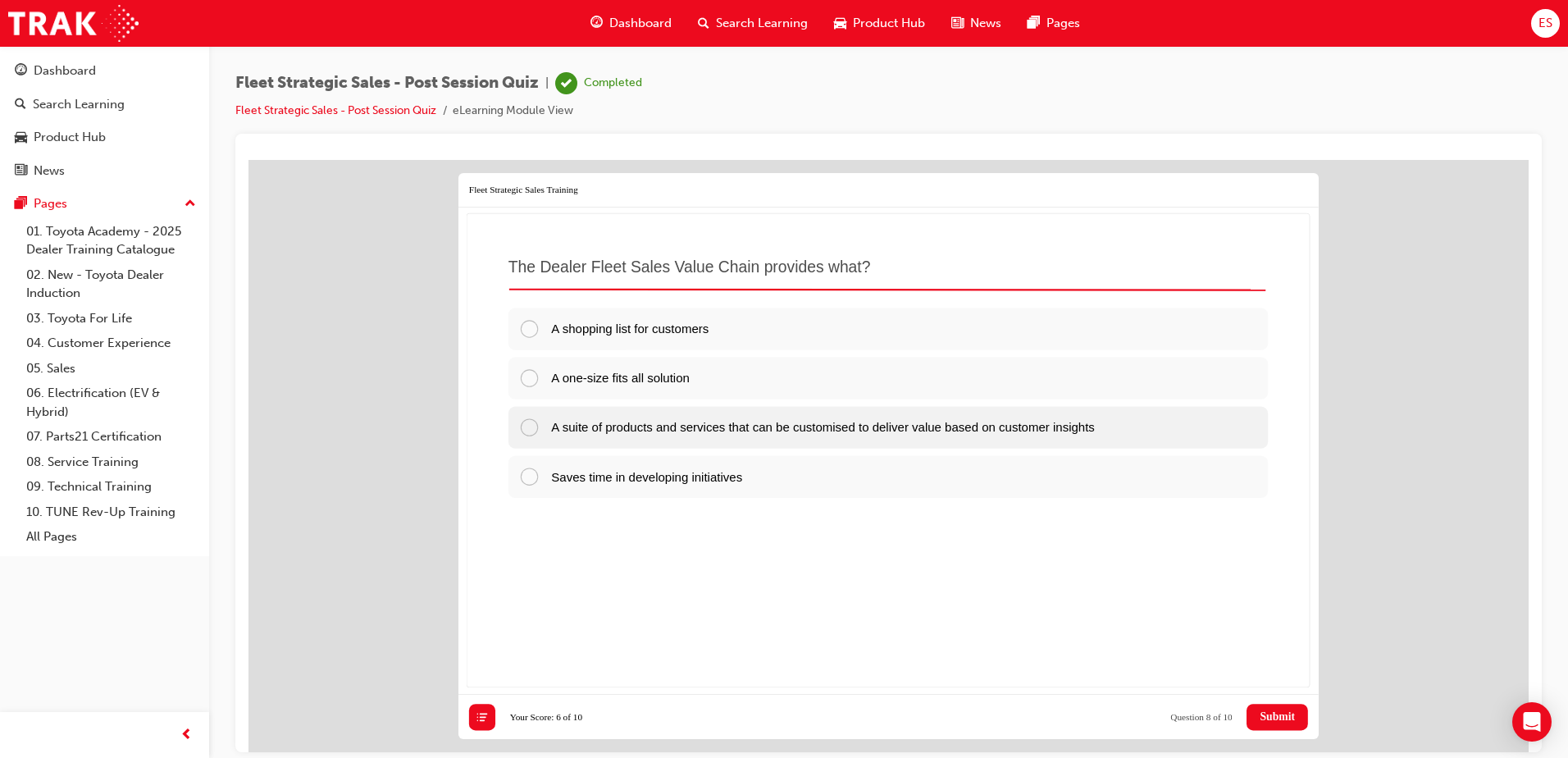
click at [805, 427] on span "A suite of products and services that can be customised to deliver value based …" at bounding box center [823, 426] width 543 height 14
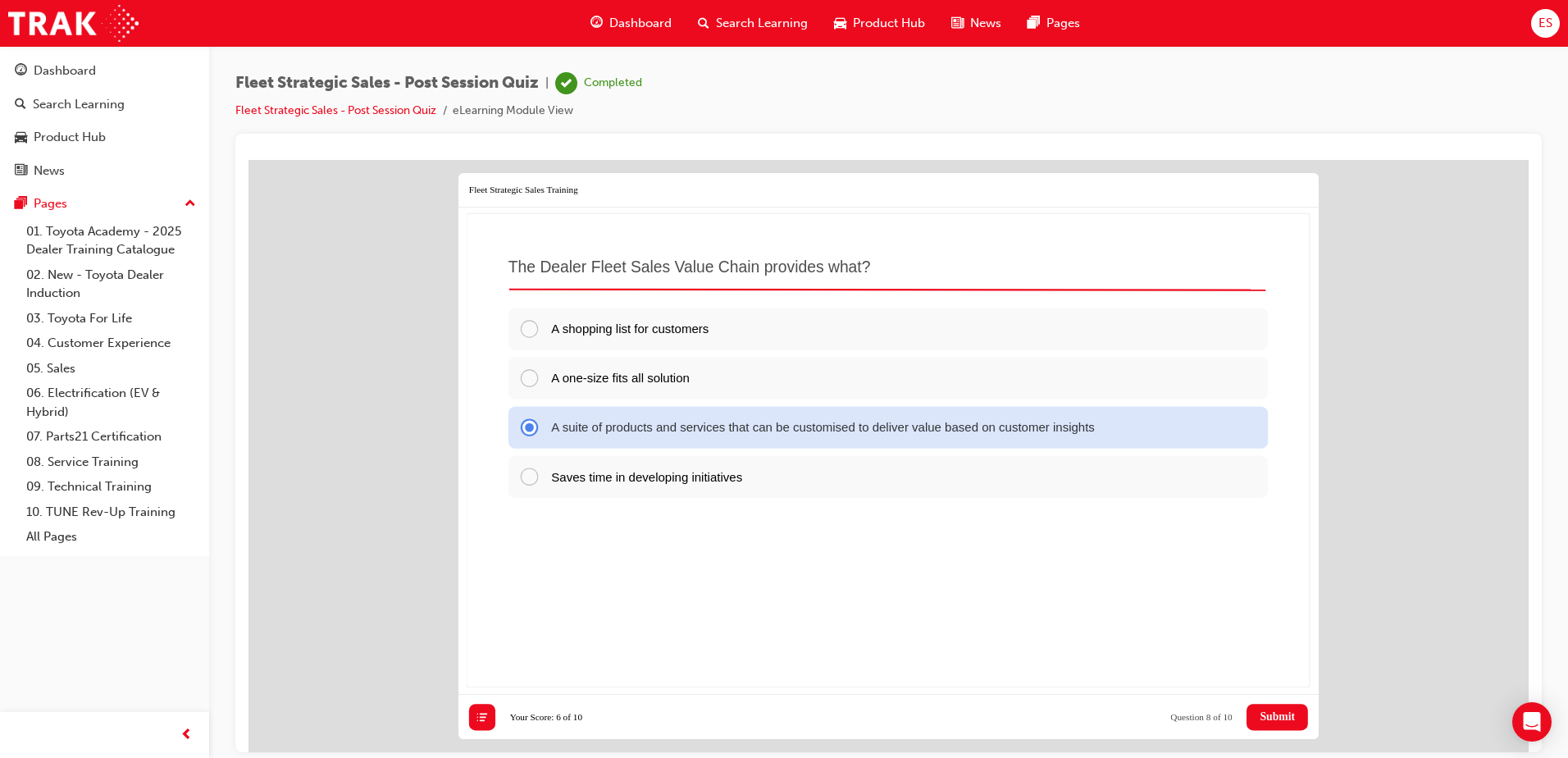
click at [1281, 718] on span "Submit" at bounding box center [1277, 716] width 36 height 13
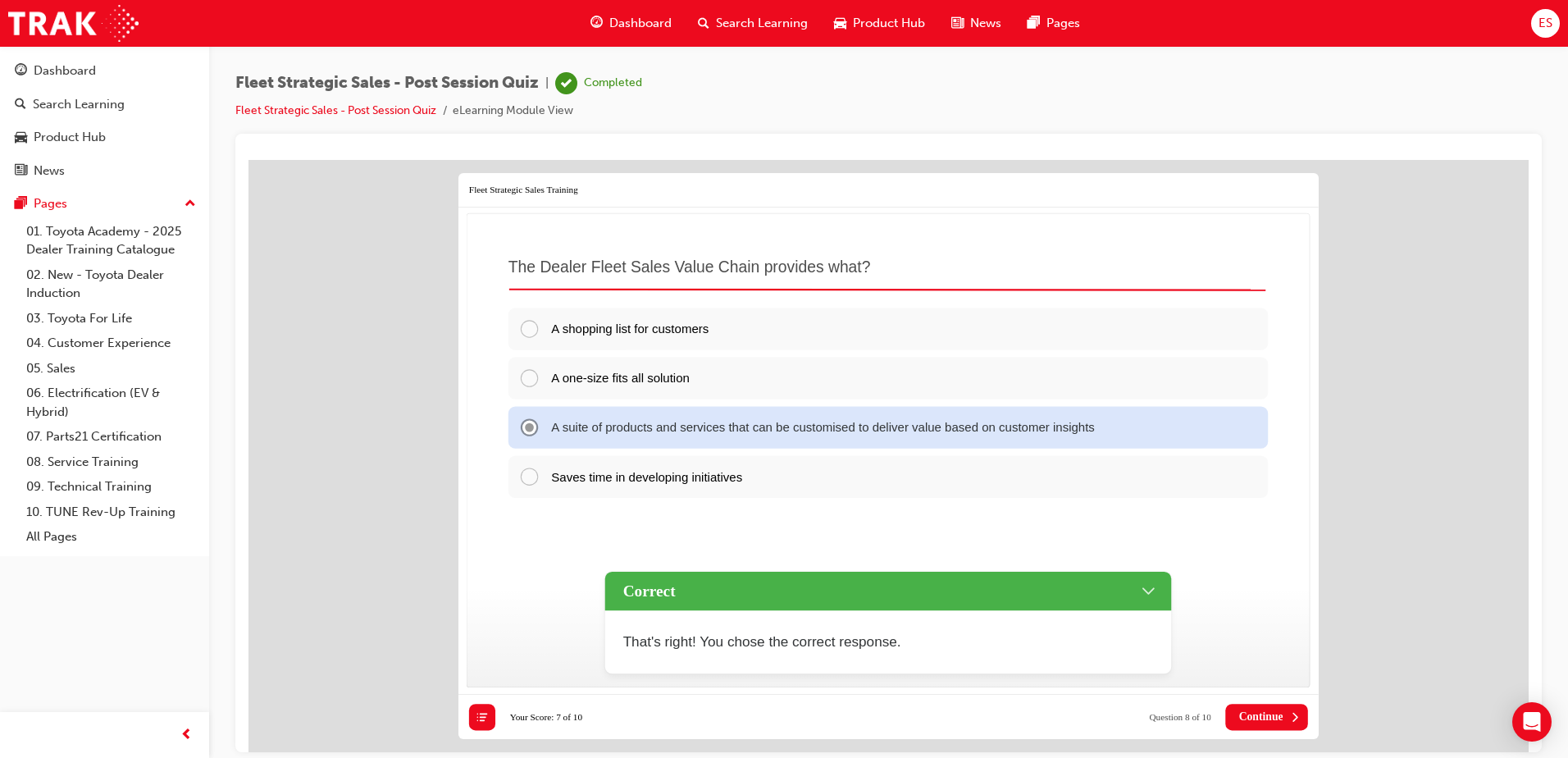
click at [1281, 718] on span "Continue" at bounding box center [1261, 716] width 44 height 13
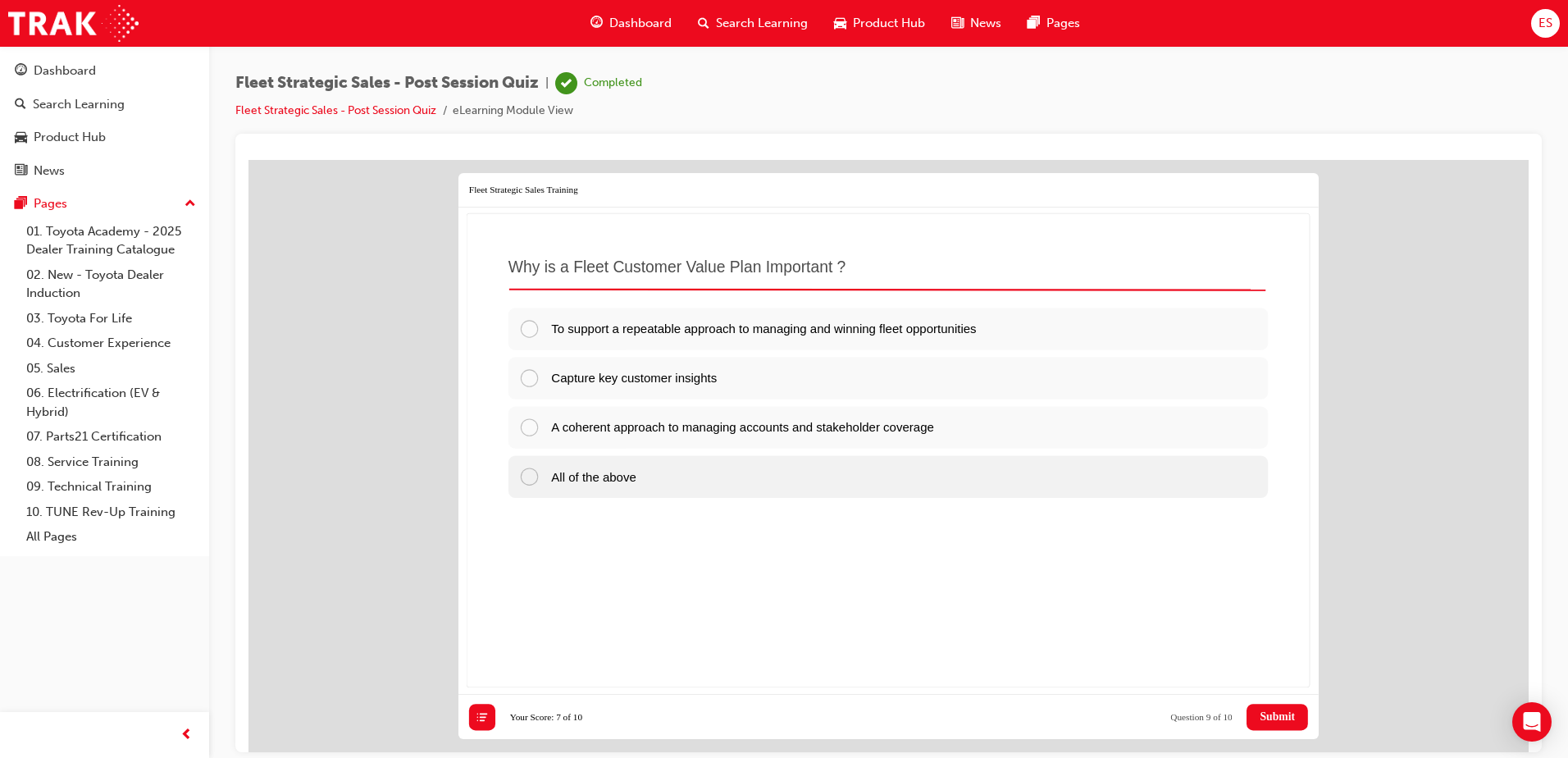
drag, startPoint x: 809, startPoint y: 460, endPoint x: 1158, endPoint y: 606, distance: 378.3
click at [811, 460] on div "All of the above" at bounding box center [888, 476] width 760 height 41
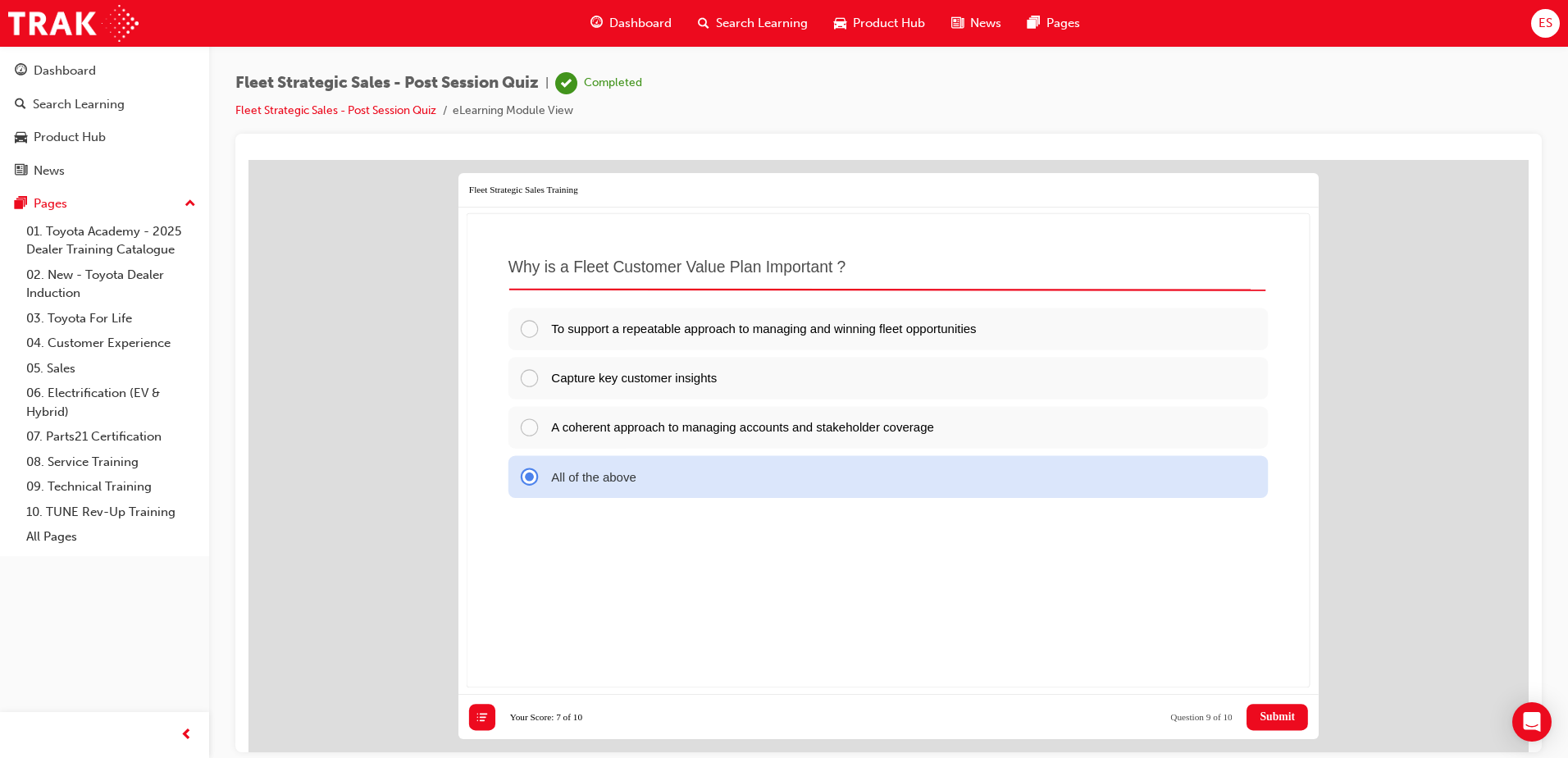
click at [1277, 723] on button "Submit" at bounding box center [1277, 716] width 61 height 27
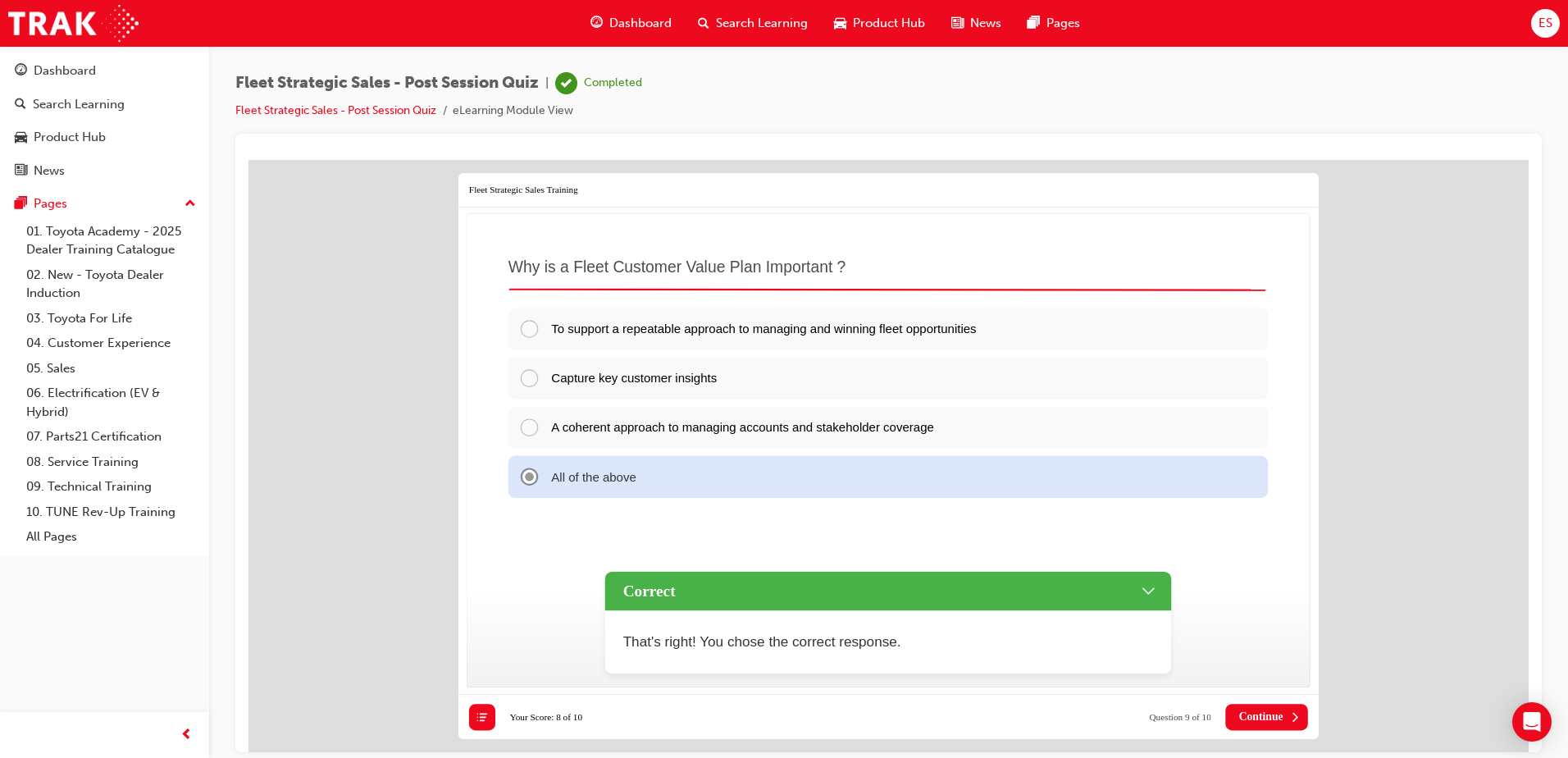
click at [1277, 723] on button "Continue" at bounding box center [1267, 716] width 83 height 27
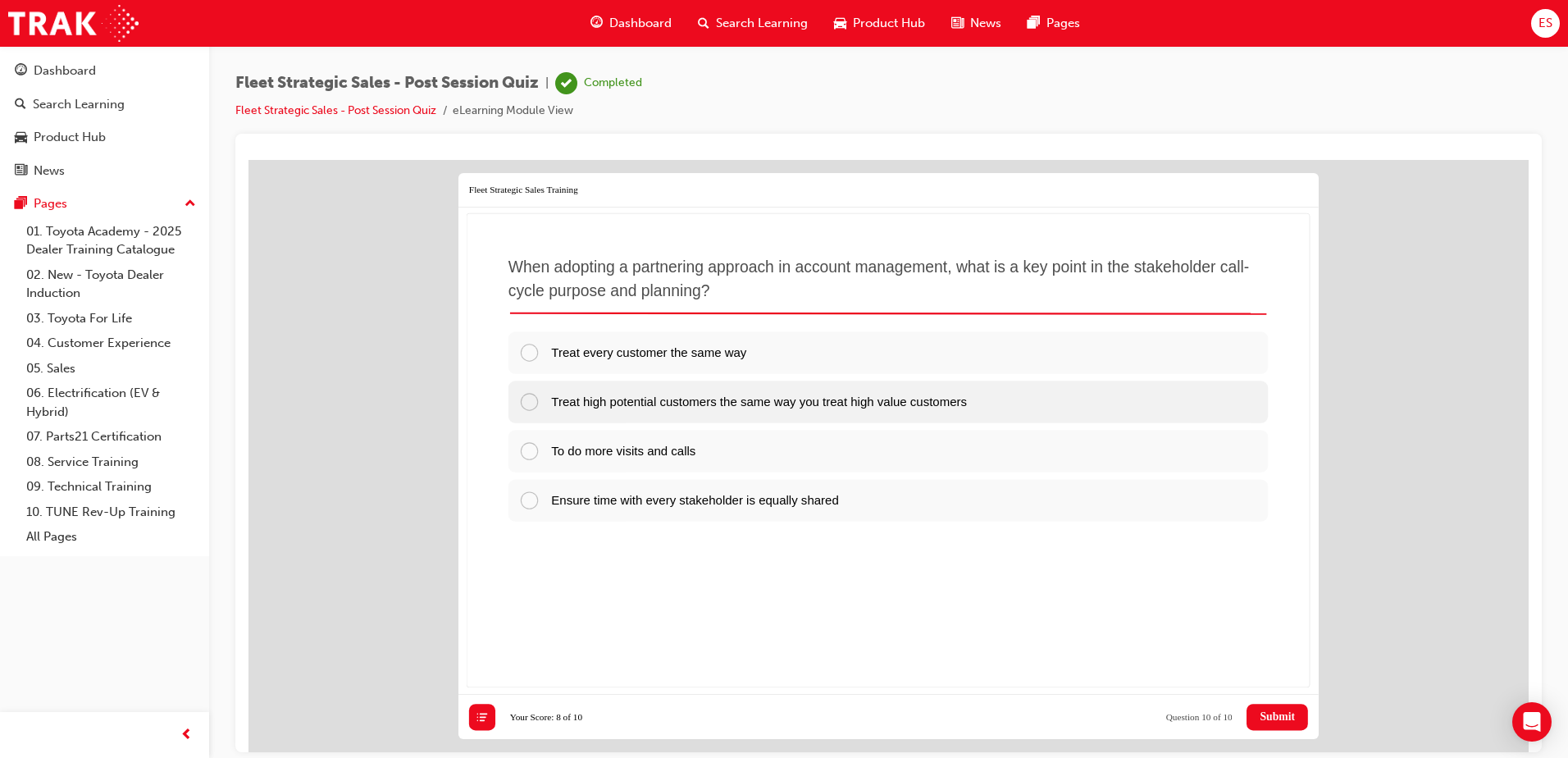
click at [871, 403] on span "Treat high potential customers the same way you treat high value customers" at bounding box center [759, 400] width 416 height 14
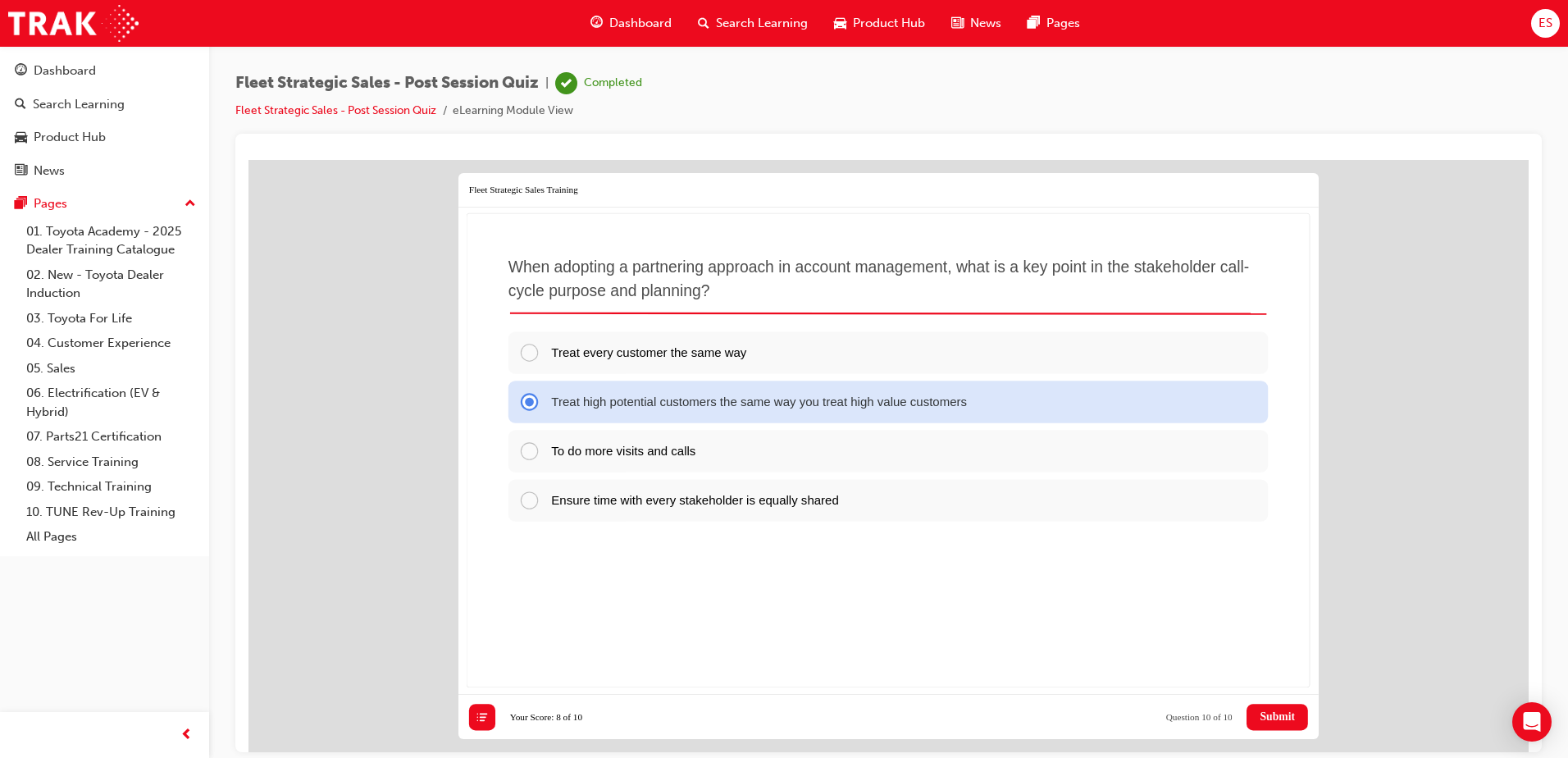
click at [1275, 715] on span "Submit" at bounding box center [1277, 716] width 36 height 13
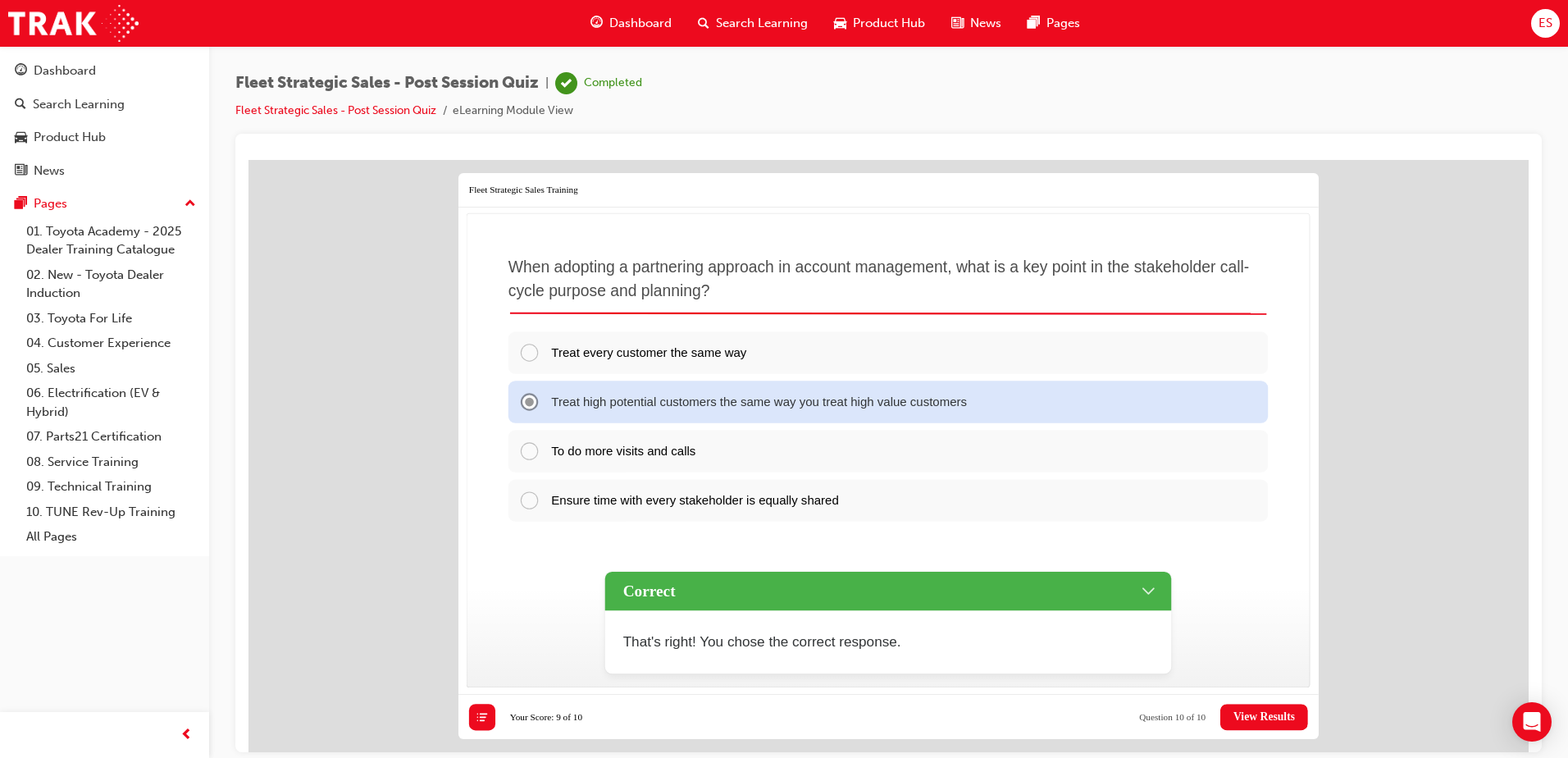
click at [1276, 714] on span "View Results" at bounding box center [1264, 716] width 61 height 13
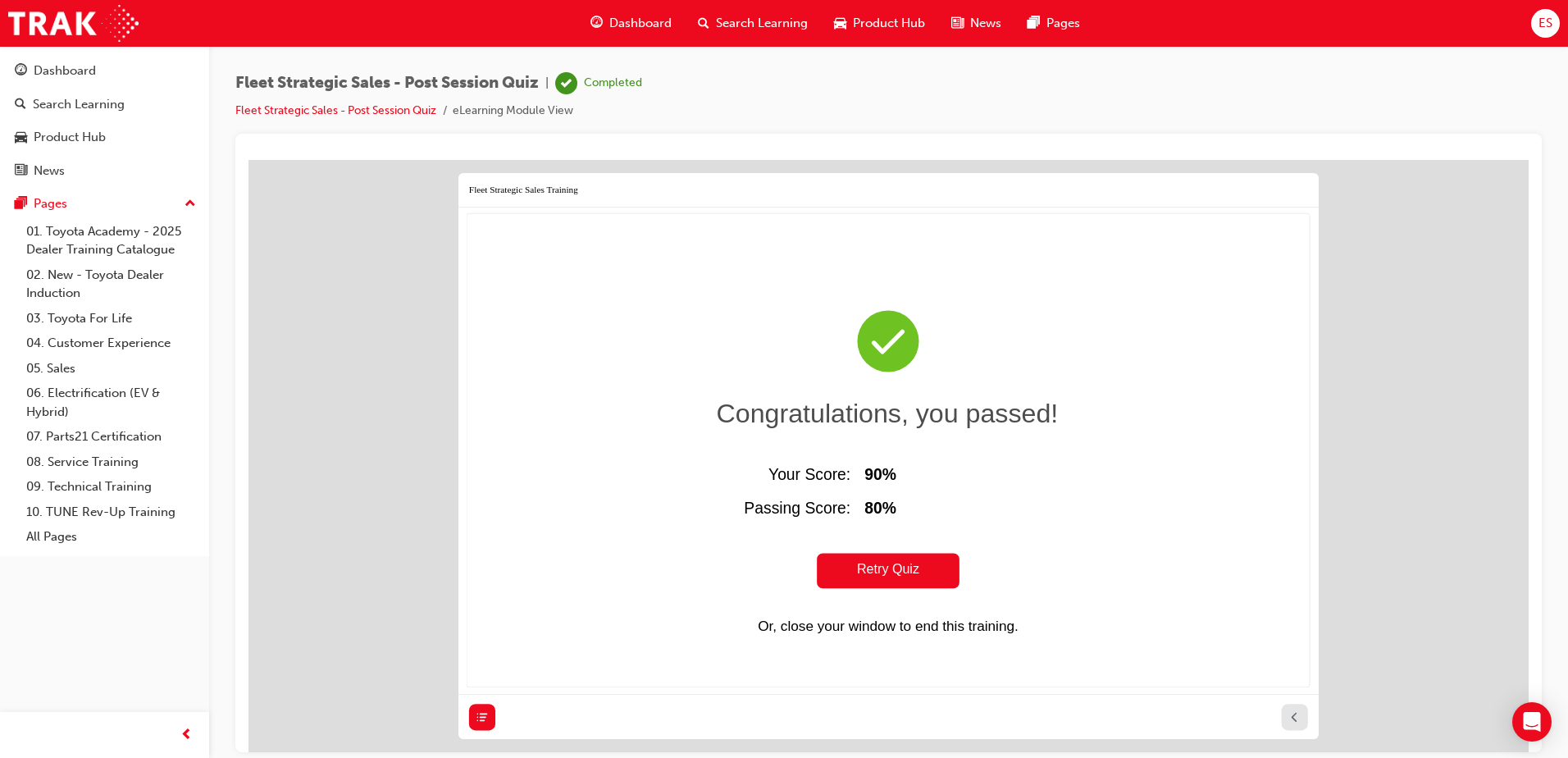
click at [1284, 724] on button at bounding box center [1295, 716] width 27 height 27
